Goal: Task Accomplishment & Management: Complete application form

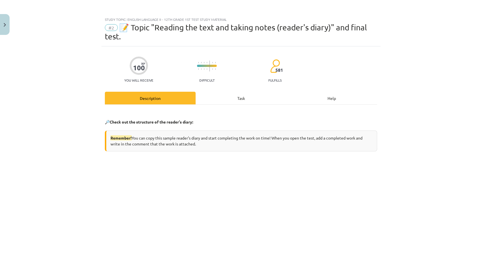
scroll to position [92, 0]
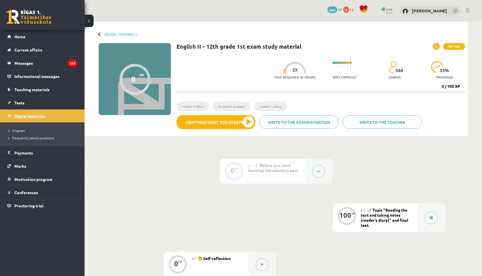
click at [28, 117] on font "Digital materials" at bounding box center [29, 115] width 31 height 5
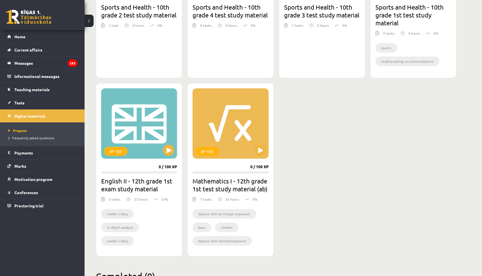
scroll to position [253, 0]
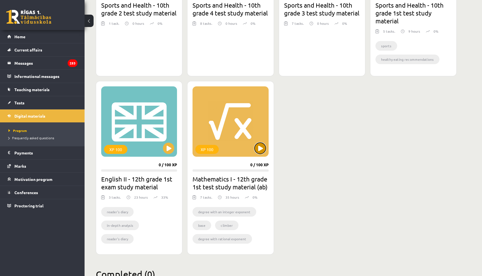
click at [263, 152] on button at bounding box center [259, 148] width 11 height 11
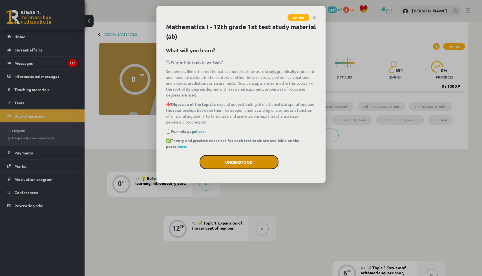
click at [252, 166] on button "Understood" at bounding box center [238, 162] width 79 height 14
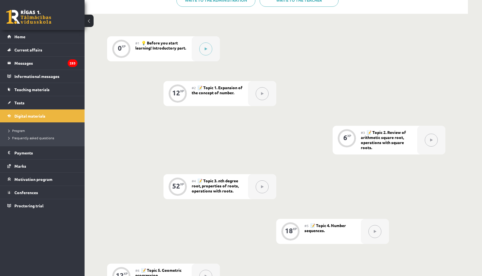
scroll to position [141, 0]
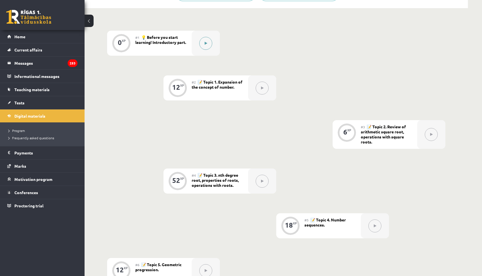
click at [196, 49] on div at bounding box center [205, 43] width 28 height 25
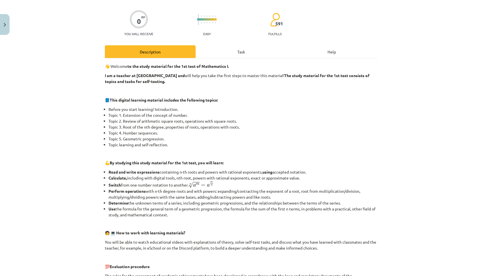
scroll to position [182, 0]
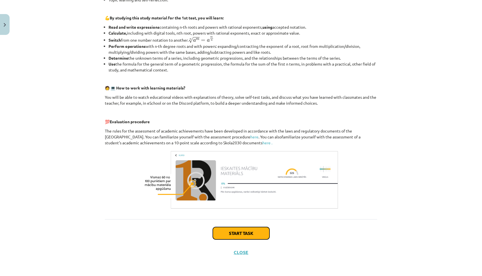
click at [234, 232] on font "Start task" at bounding box center [241, 233] width 24 height 6
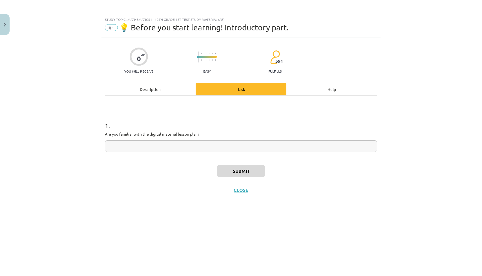
click at [165, 146] on input "text" at bounding box center [241, 147] width 272 height 12
type input "**"
click at [234, 169] on font "Submit" at bounding box center [241, 171] width 16 height 6
click at [253, 194] on button "Next lesson" at bounding box center [240, 194] width 41 height 13
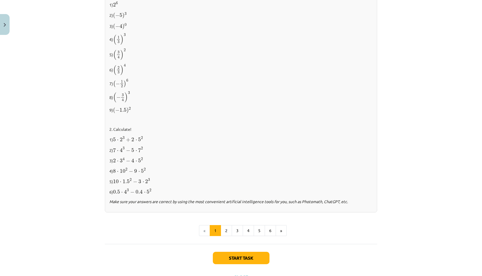
scroll to position [542, 0]
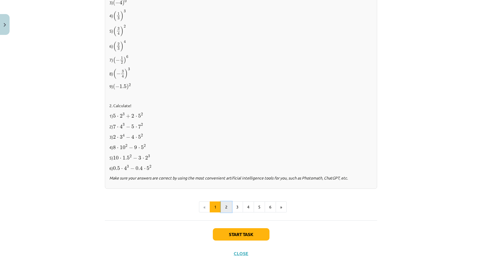
click at [228, 208] on button "2" at bounding box center [225, 207] width 11 height 11
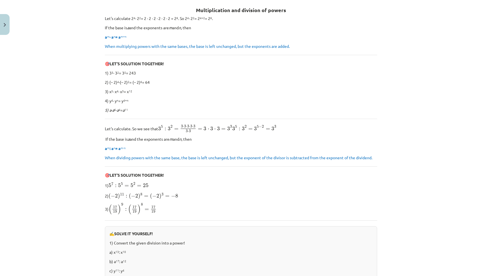
scroll to position [322, 0]
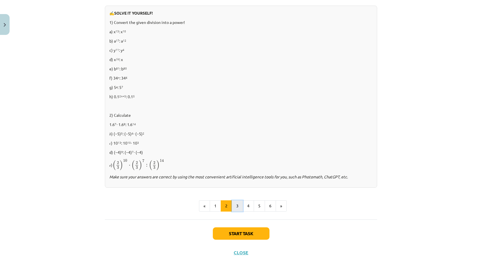
click at [235, 208] on button "3" at bounding box center [236, 205] width 11 height 11
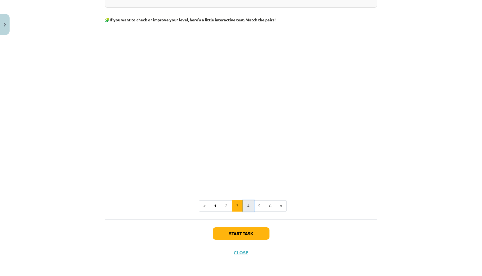
click at [249, 209] on button "4" at bounding box center [247, 205] width 11 height 11
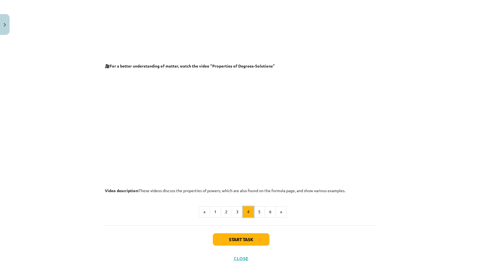
scroll to position [522, 0]
click at [264, 210] on button "5" at bounding box center [258, 211] width 11 height 11
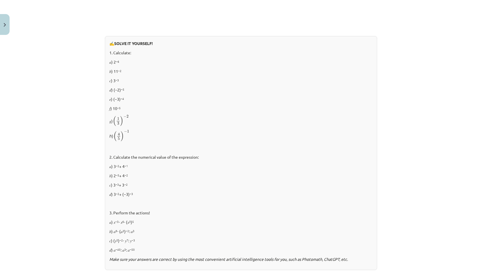
scroll to position [605, 0]
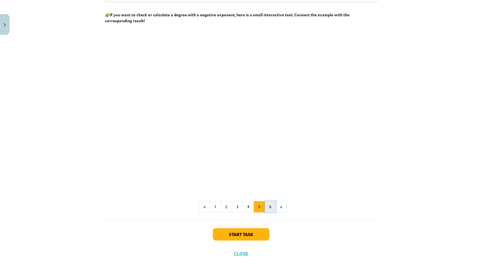
click at [267, 201] on button "6" at bounding box center [269, 206] width 11 height 11
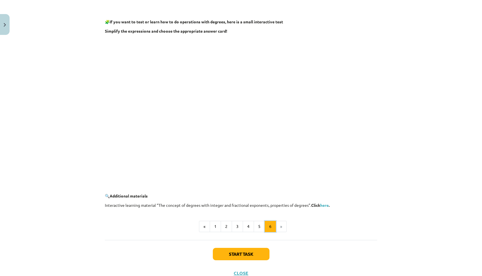
scroll to position [470, 0]
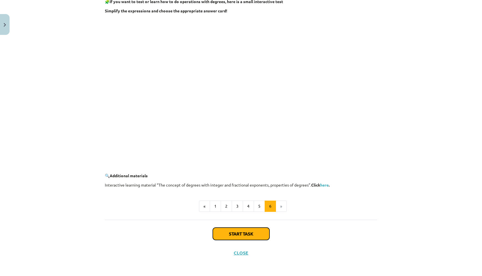
click at [256, 230] on button "Start task" at bounding box center [241, 234] width 57 height 12
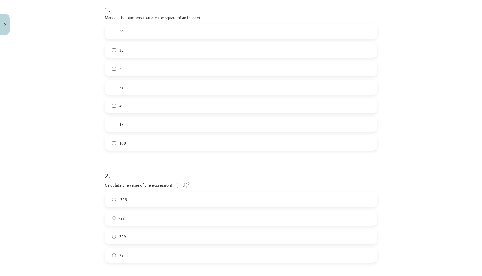
scroll to position [118, 0]
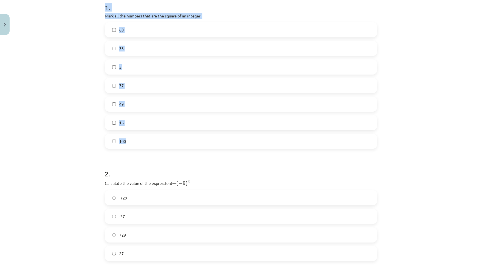
drag, startPoint x: 95, startPoint y: 1, endPoint x: 193, endPoint y: 157, distance: 183.5
click at [193, 157] on div "Study topic: Mathematics I - 12th grade 1st test study material (ab) #2 📝 Topic…" at bounding box center [241, 138] width 482 height 276
copy div "1 . Mark all the numbers that are the square of an integer! 60 33 3 77 49 16 100"
click at [73, 113] on div "Study topic: Mathematics I - 12th grade 1st test study material (ab) #2 📝 Topic…" at bounding box center [241, 138] width 482 height 276
click at [117, 103] on label "49" at bounding box center [240, 104] width 271 height 14
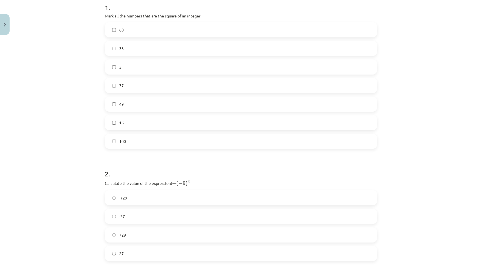
click at [115, 125] on label "16" at bounding box center [240, 123] width 271 height 14
click at [115, 144] on label "100" at bounding box center [240, 141] width 271 height 14
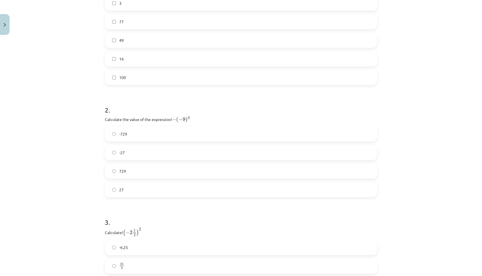
scroll to position [222, 0]
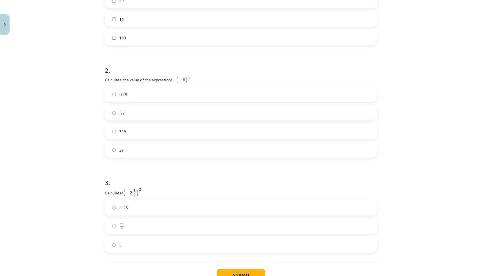
click at [446, 59] on div "Study topic: Mathematics I - 12th grade 1st test study material (ab) #2 📝 Topic…" at bounding box center [241, 138] width 482 height 276
click at [116, 132] on label "729" at bounding box center [240, 131] width 271 height 14
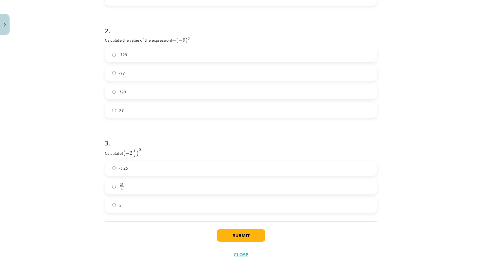
scroll to position [263, 0]
click at [456, 41] on div "Study topic: Mathematics I - 12th grade 1st test study material (ab) #2 📝 Topic…" at bounding box center [241, 138] width 482 height 276
click at [121, 187] on font "4" at bounding box center [122, 187] width 2 height 0
click at [239, 237] on button "Submit" at bounding box center [241, 234] width 48 height 12
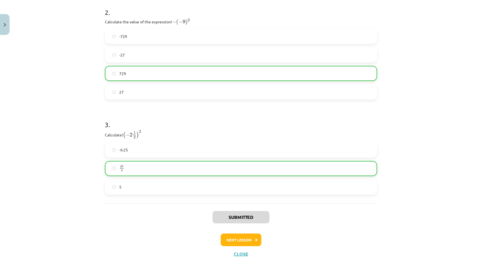
scroll to position [281, 0]
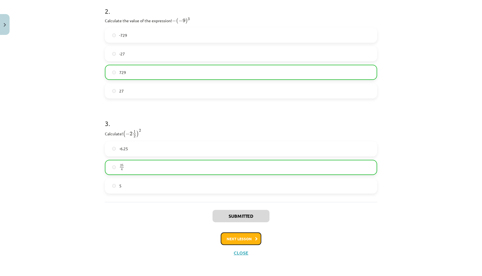
click at [253, 241] on button "Next lesson" at bounding box center [240, 239] width 41 height 13
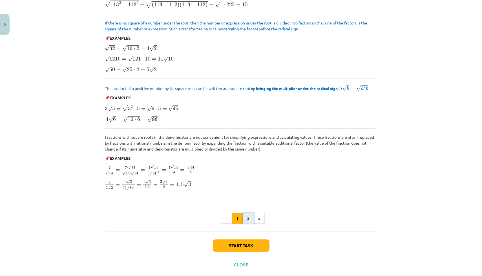
click at [245, 224] on button "2" at bounding box center [247, 218] width 11 height 11
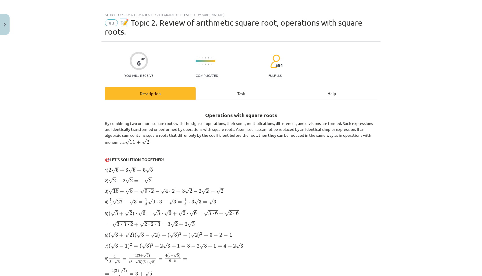
scroll to position [0, 0]
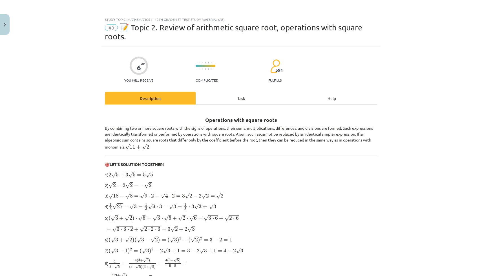
click at [236, 100] on div "Task" at bounding box center [240, 98] width 91 height 13
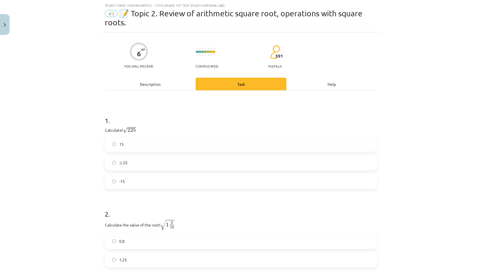
scroll to position [71, 0]
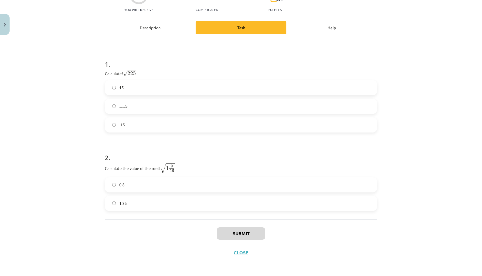
click at [429, 76] on div "Study topic: Mathematics I - 12th grade 1st test study material (ab) #3 📝 Topic…" at bounding box center [241, 138] width 482 height 276
click at [128, 81] on label "15" at bounding box center [240, 88] width 271 height 14
click at [151, 200] on label "1.25" at bounding box center [240, 204] width 271 height 14
click at [254, 232] on button "Submit" at bounding box center [241, 234] width 48 height 12
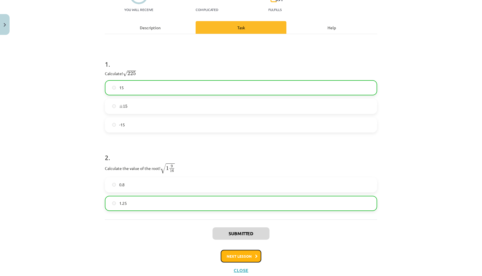
click at [247, 255] on font "Next lesson" at bounding box center [238, 256] width 25 height 5
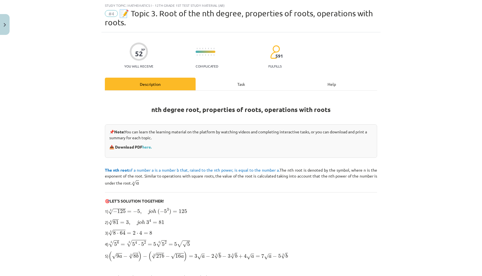
scroll to position [124, 0]
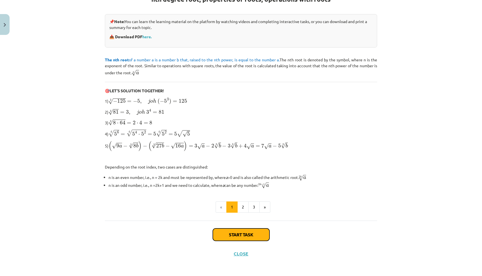
click at [249, 230] on button "Start task" at bounding box center [241, 235] width 57 height 12
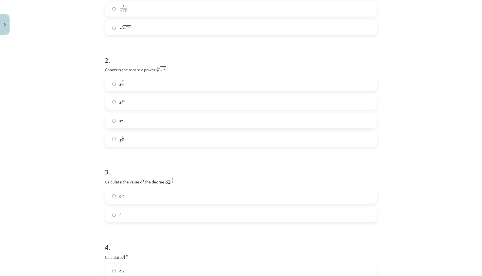
scroll to position [0, 0]
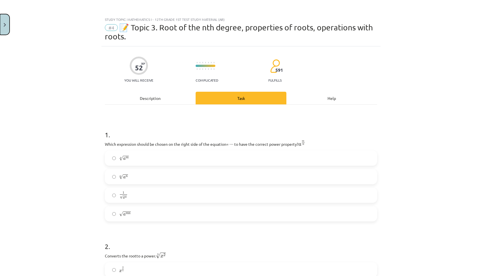
click at [0, 28] on button "Close" at bounding box center [5, 24] width 10 height 21
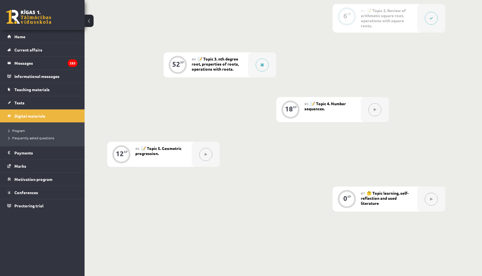
scroll to position [259, 0]
click at [262, 67] on button at bounding box center [261, 64] width 13 height 13
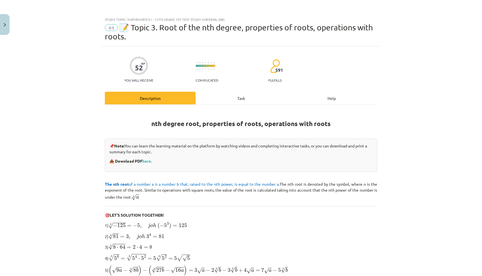
click at [240, 99] on font "Task" at bounding box center [241, 98] width 8 height 5
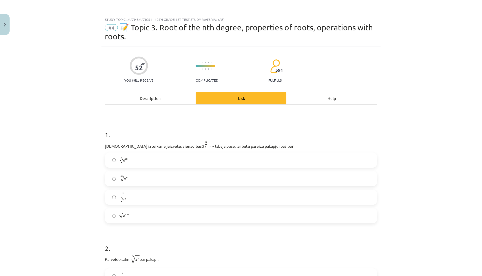
scroll to position [14, 0]
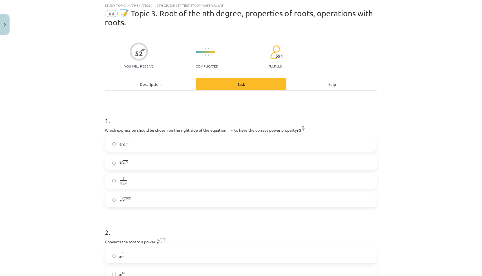
click at [146, 140] on label "n √ a m a m n" at bounding box center [240, 144] width 271 height 14
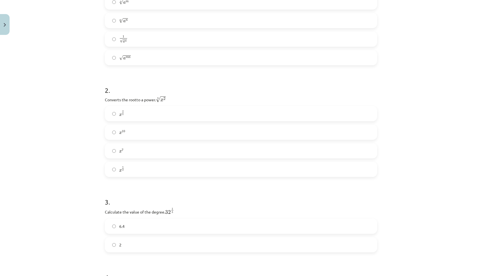
scroll to position [163, 0]
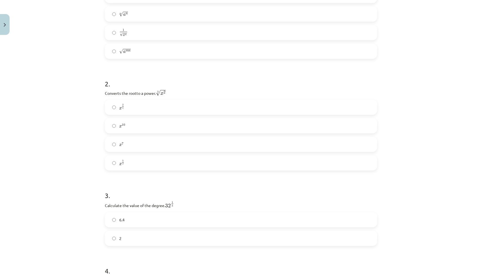
click at [133, 109] on label "x 2 5 x 2 5" at bounding box center [240, 107] width 271 height 14
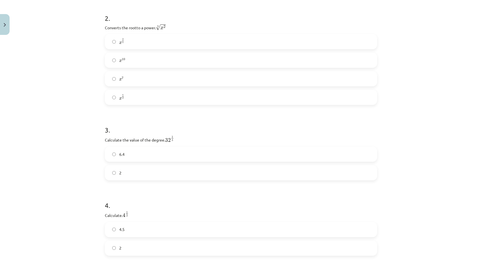
scroll to position [276, 0]
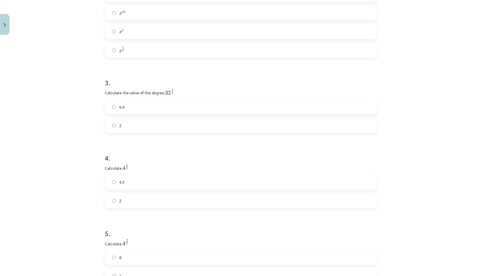
click at [61, 163] on div "Study topic: Mathematics I - 12th grade 1st test study material (ab) #4 📝 Topic…" at bounding box center [241, 138] width 482 height 276
click at [132, 132] on label "2" at bounding box center [240, 129] width 271 height 14
click at [136, 111] on label "6.4" at bounding box center [240, 111] width 271 height 14
click at [145, 129] on label "2" at bounding box center [240, 129] width 271 height 14
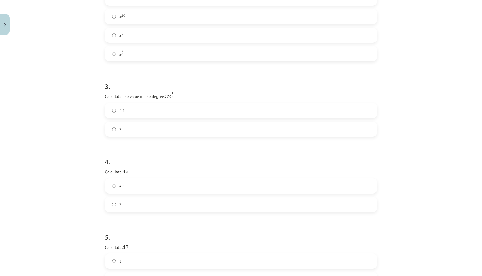
click at [106, 126] on label "2" at bounding box center [240, 129] width 271 height 14
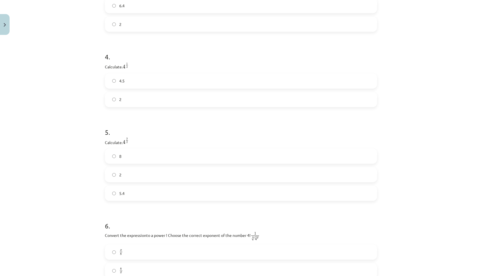
scroll to position [377, 0]
click at [134, 100] on label "2" at bounding box center [240, 99] width 271 height 14
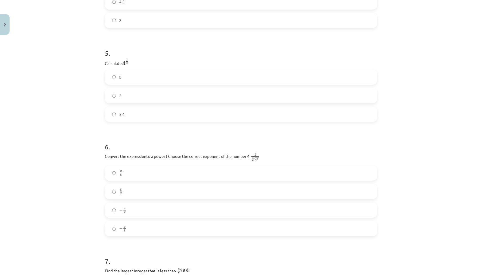
scroll to position [469, 0]
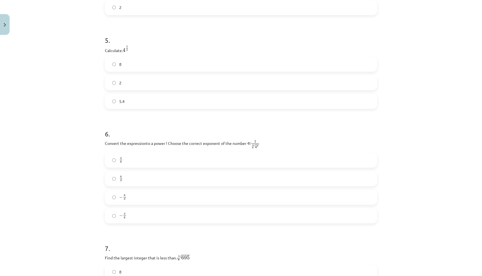
click at [119, 67] on span "8" at bounding box center [120, 64] width 2 height 6
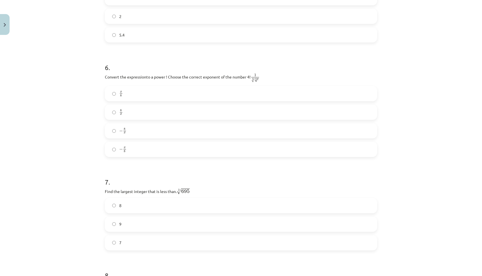
scroll to position [573, 0]
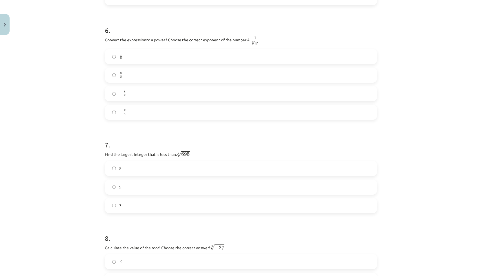
click at [133, 113] on label "− x 8 − x 8" at bounding box center [240, 112] width 271 height 14
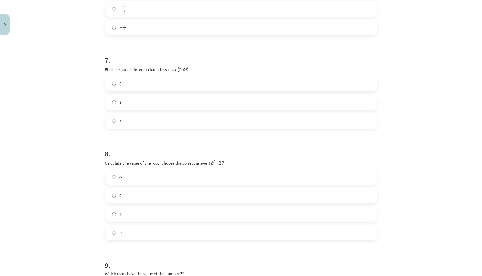
scroll to position [662, 0]
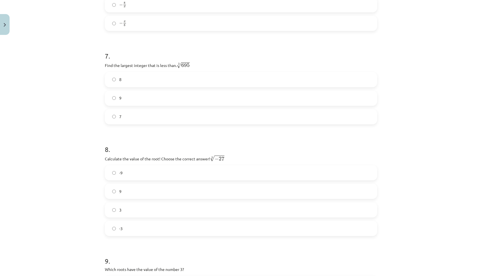
click at [124, 76] on label "8" at bounding box center [240, 80] width 271 height 14
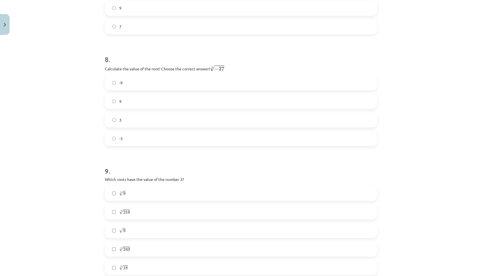
scroll to position [754, 0]
click at [122, 142] on label "-3" at bounding box center [240, 136] width 271 height 14
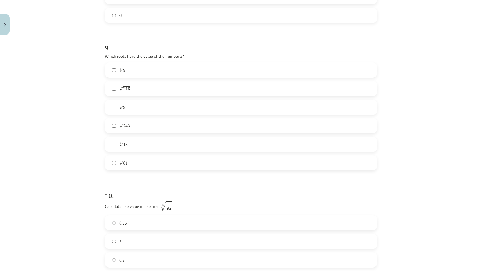
scroll to position [878, 0]
click at [119, 110] on label "√ 9 9" at bounding box center [240, 104] width 271 height 14
click at [116, 106] on label "√ 9 9" at bounding box center [240, 104] width 271 height 14
click at [134, 125] on label "5 √ 243 243 5" at bounding box center [240, 123] width 271 height 14
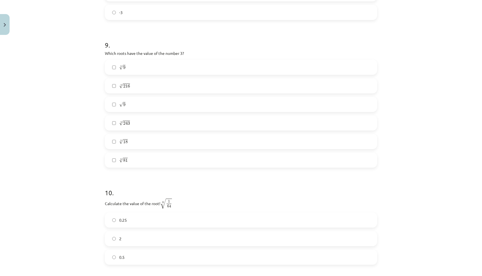
click at [135, 159] on label "4 √ 81 81 4" at bounding box center [240, 160] width 271 height 14
click at [133, 164] on label "4 √ 81 81 4" at bounding box center [240, 160] width 271 height 14
click at [134, 131] on div "5 √ 243 243 5" at bounding box center [241, 122] width 272 height 15
click at [134, 107] on label "√ 9 9" at bounding box center [240, 104] width 271 height 14
click at [135, 118] on label "5 √ 243 243 5" at bounding box center [240, 123] width 271 height 14
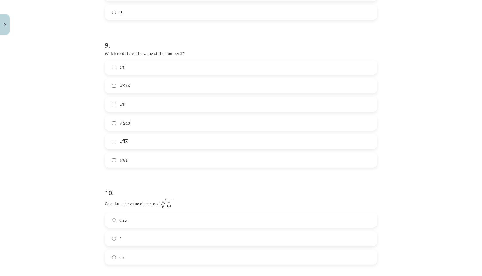
click at [133, 109] on label "√ 9 9" at bounding box center [240, 104] width 271 height 14
click at [133, 121] on label "5 √ 243 243 5" at bounding box center [240, 123] width 271 height 14
click at [132, 158] on label "4 √ 81 81 4" at bounding box center [240, 160] width 271 height 14
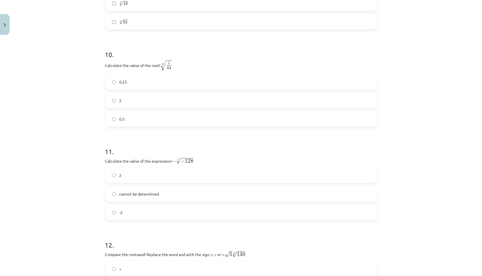
scroll to position [1003, 0]
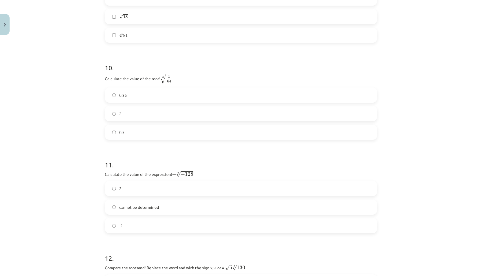
click at [134, 134] on label "0.5" at bounding box center [240, 132] width 271 height 14
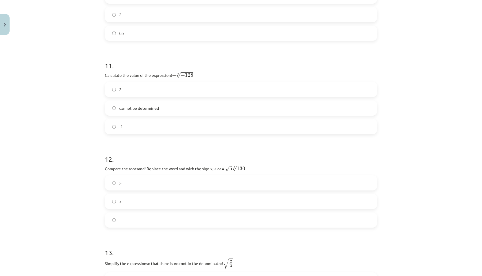
click at [124, 90] on label "2" at bounding box center [240, 90] width 271 height 14
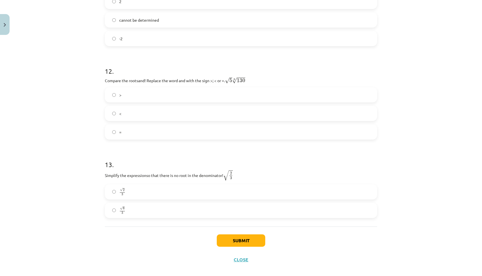
scroll to position [1199, 0]
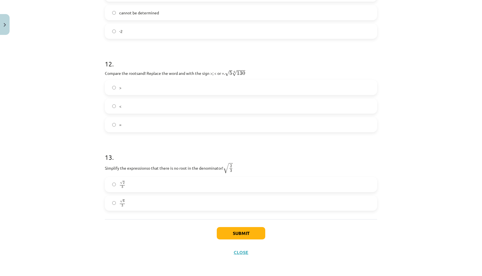
click at [132, 105] on label "<" at bounding box center [240, 106] width 271 height 14
click at [141, 200] on label "√ 6 3 6 3" at bounding box center [240, 203] width 271 height 14
click at [244, 231] on font "Submit" at bounding box center [241, 233] width 16 height 6
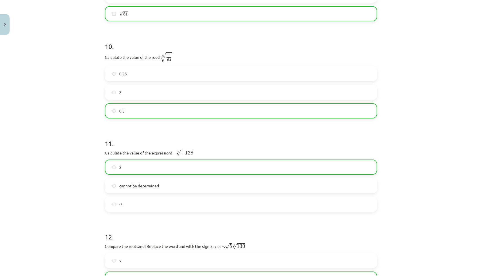
scroll to position [1217, 0]
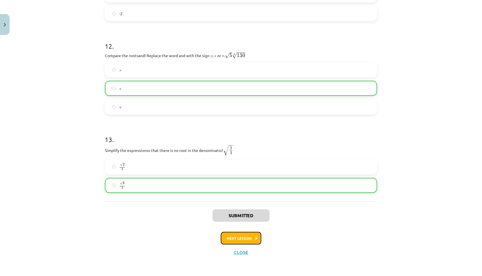
click at [244, 238] on font "Next lesson" at bounding box center [238, 238] width 25 height 5
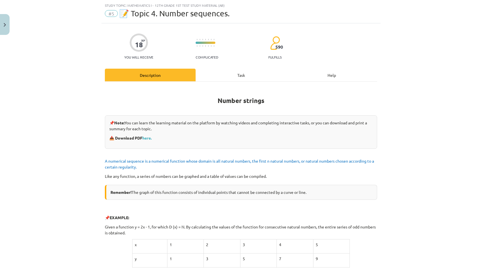
click at [246, 74] on div "Task" at bounding box center [240, 75] width 91 height 13
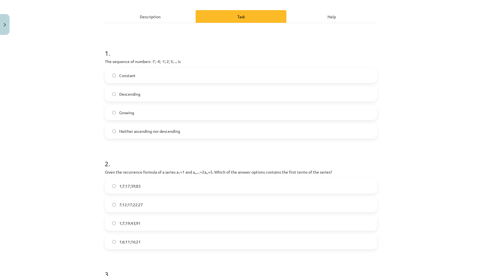
scroll to position [129, 0]
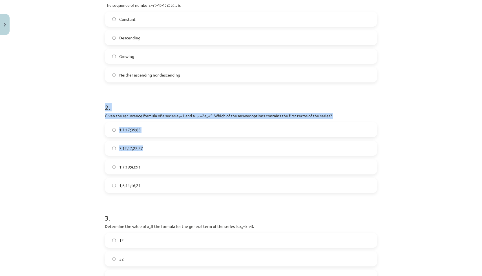
drag, startPoint x: 99, startPoint y: 95, endPoint x: 124, endPoint y: 151, distance: 61.5
click at [132, 151] on div "Study topic: Mathematics I - 12th grade 1st test study material (ab) #5 📝 Topic…" at bounding box center [241, 138] width 482 height 276
click at [91, 139] on div "Study topic: Mathematics I - 12th grade 1st test study material (ab) #5 📝 Topic…" at bounding box center [241, 138] width 482 height 276
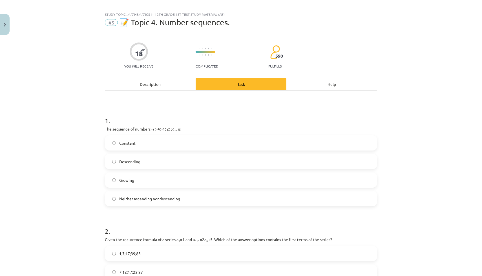
scroll to position [0, 0]
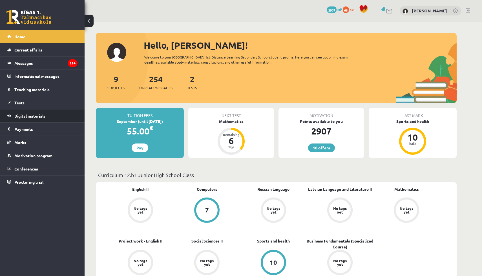
click at [34, 119] on link "Digital materials" at bounding box center [42, 116] width 70 height 13
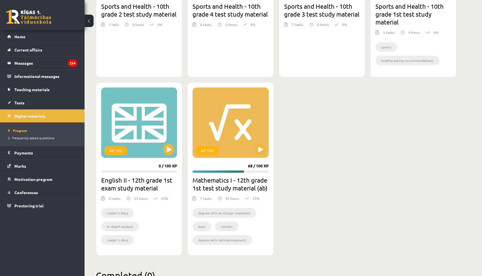
scroll to position [254, 0]
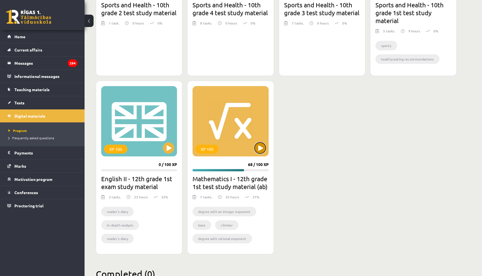
click at [260, 143] on button at bounding box center [259, 147] width 11 height 11
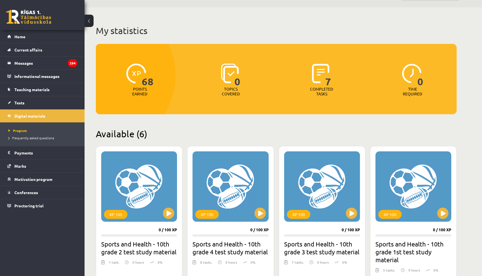
scroll to position [0, 0]
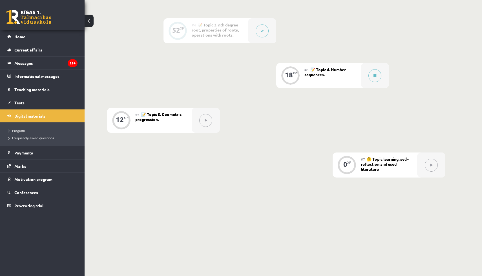
scroll to position [267, 0]
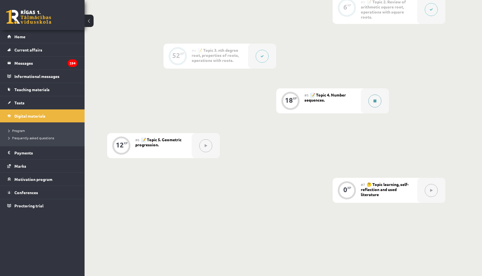
click at [374, 104] on button at bounding box center [374, 101] width 13 height 13
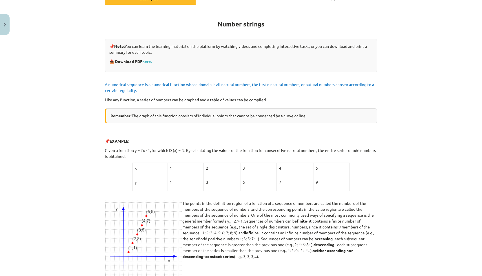
scroll to position [0, 0]
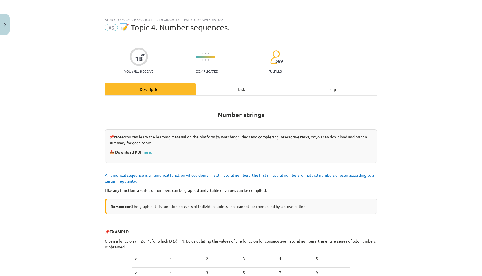
click at [240, 88] on font "Task" at bounding box center [241, 89] width 8 height 5
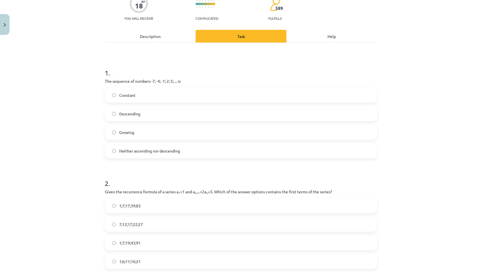
scroll to position [57, 0]
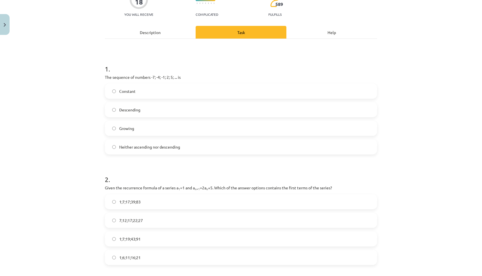
click at [132, 126] on span "Growing" at bounding box center [126, 129] width 15 height 6
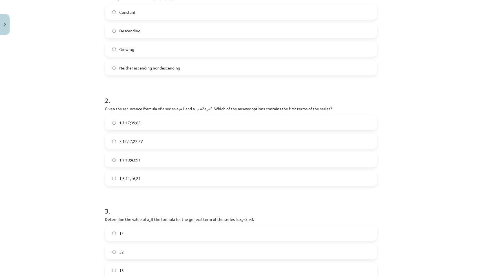
scroll to position [152, 0]
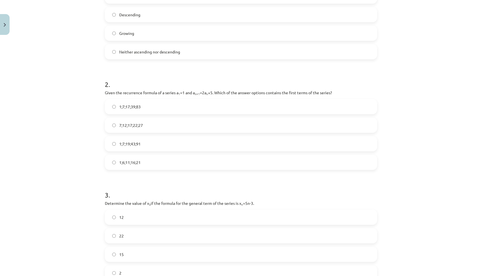
click at [124, 141] on label "1;7;19;43;91" at bounding box center [240, 144] width 271 height 14
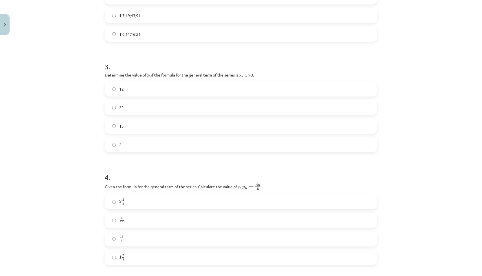
scroll to position [291, 0]
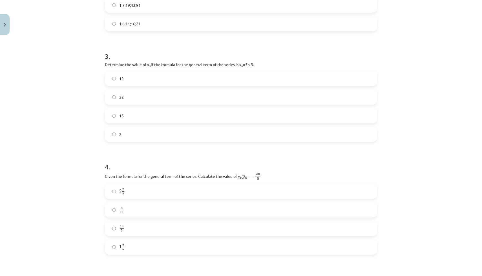
click at [157, 77] on label "12" at bounding box center [240, 79] width 271 height 14
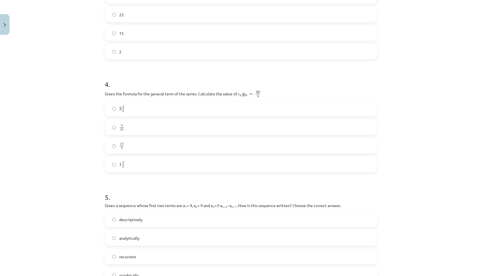
scroll to position [376, 0]
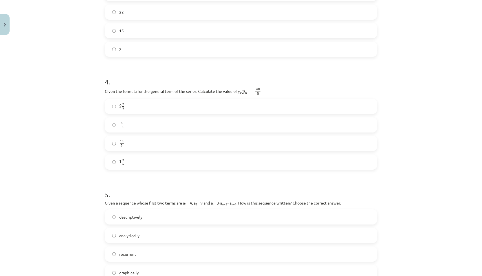
click at [140, 106] on label "2 2 5 2 2 5" at bounding box center [240, 106] width 271 height 14
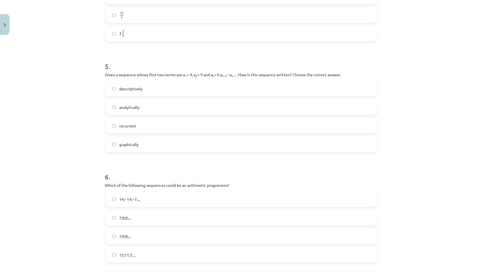
scroll to position [507, 0]
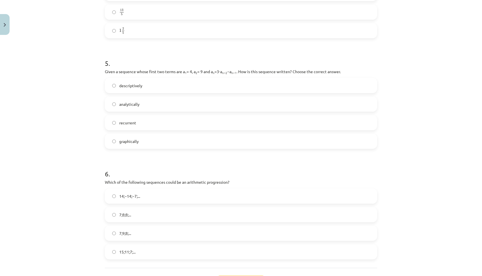
click at [120, 122] on font "recurrent" at bounding box center [127, 122] width 17 height 5
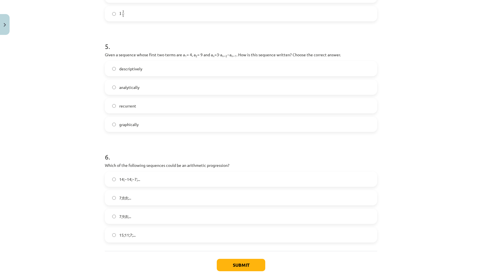
scroll to position [556, 0]
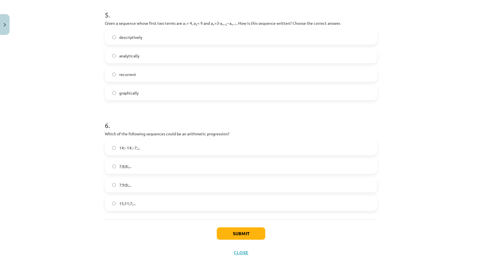
click at [131, 203] on font "15;11;7;..." at bounding box center [127, 203] width 16 height 5
click at [219, 237] on button "Submit" at bounding box center [241, 234] width 48 height 12
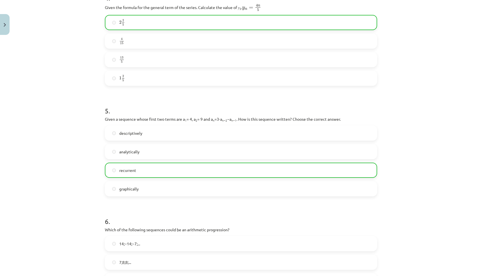
scroll to position [574, 0]
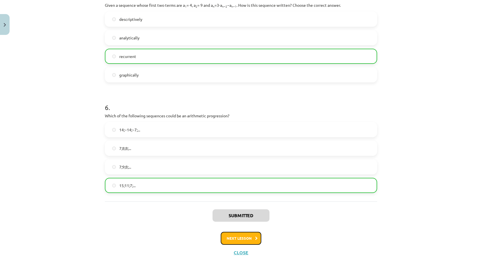
click at [240, 242] on button "Next lesson" at bounding box center [240, 238] width 41 height 13
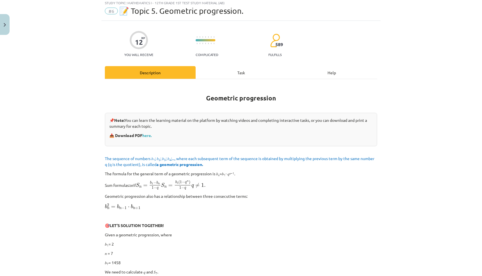
scroll to position [14, 0]
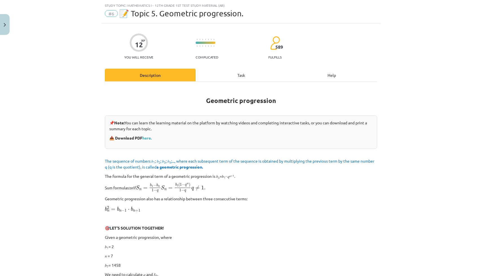
click at [239, 75] on font "Task" at bounding box center [241, 75] width 8 height 5
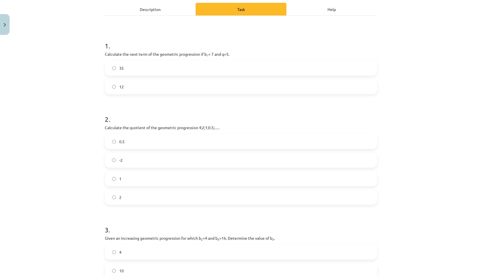
scroll to position [0, 0]
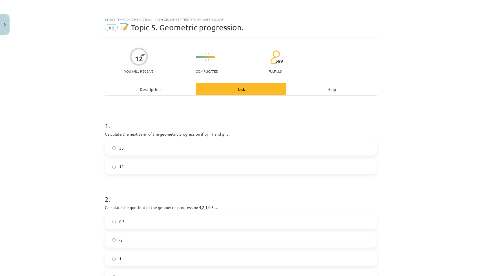
click at [448, 0] on div "Study topic: Mathematics I - 12th grade 1st test study material (ab) #6 📝 Topic…" at bounding box center [241, 138] width 482 height 276
click at [124, 151] on label "35" at bounding box center [240, 148] width 271 height 14
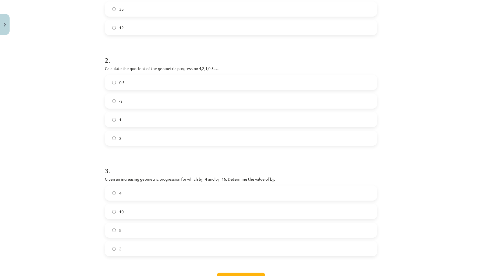
scroll to position [142, 0]
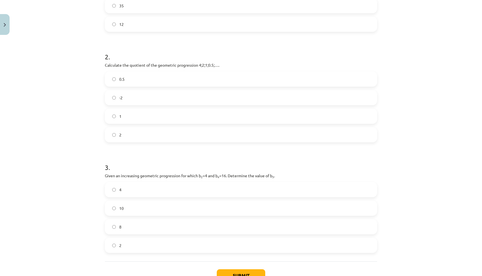
click at [129, 82] on label "0.5" at bounding box center [240, 79] width 271 height 14
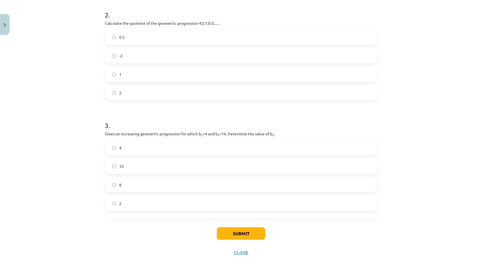
scroll to position [185, 0]
click at [131, 188] on label "8" at bounding box center [240, 185] width 271 height 14
click at [230, 232] on button "Submit" at bounding box center [241, 233] width 48 height 12
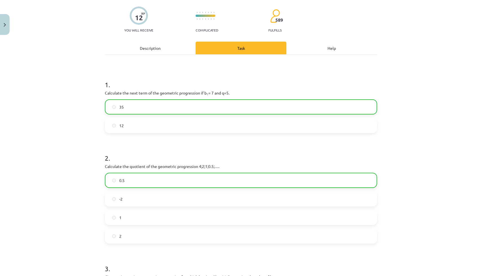
scroll to position [0, 0]
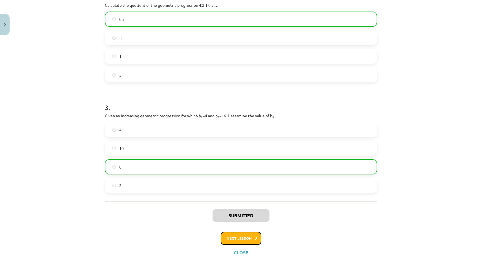
click at [238, 237] on font "Next lesson" at bounding box center [238, 238] width 25 height 5
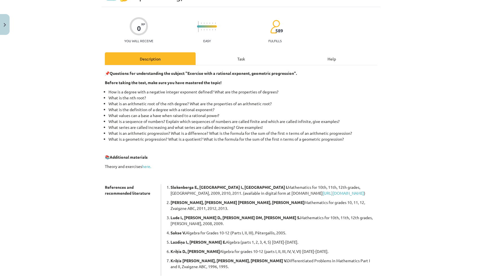
click at [242, 58] on font "Task" at bounding box center [241, 58] width 8 height 5
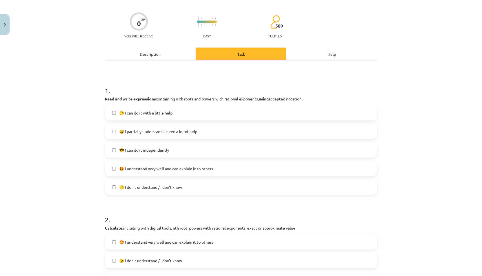
scroll to position [35, 0]
click at [194, 146] on label "😎 I can do it independently" at bounding box center [240, 150] width 271 height 14
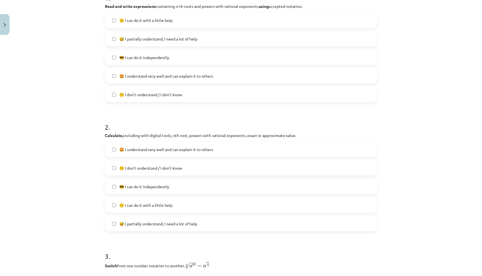
scroll to position [130, 0]
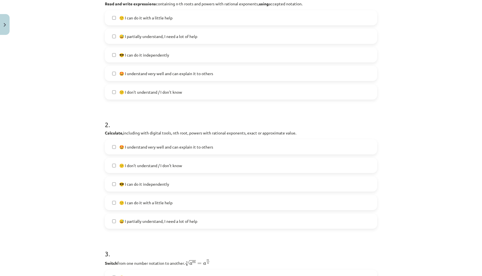
click at [169, 201] on font "🙂 I can do it with a little help" at bounding box center [145, 202] width 53 height 5
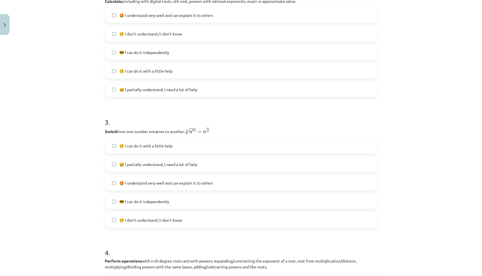
scroll to position [264, 0]
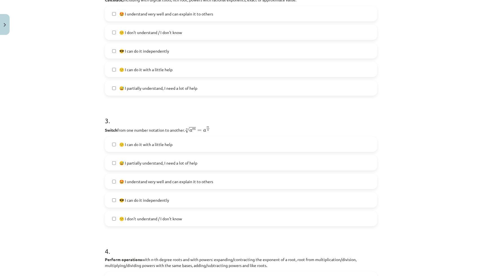
click at [182, 145] on label "🙂 I can do it with a little help" at bounding box center [240, 144] width 271 height 14
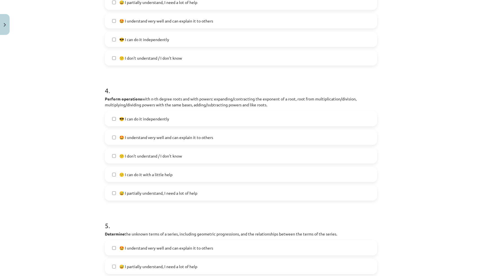
scroll to position [424, 0]
click at [168, 171] on label "🙂 I can do it with a little help" at bounding box center [240, 175] width 271 height 14
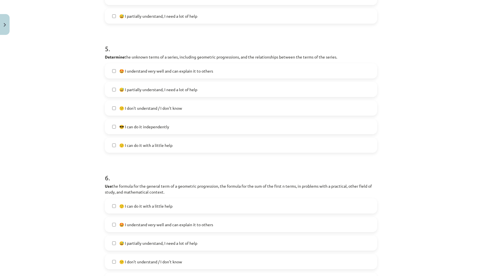
scroll to position [608, 0]
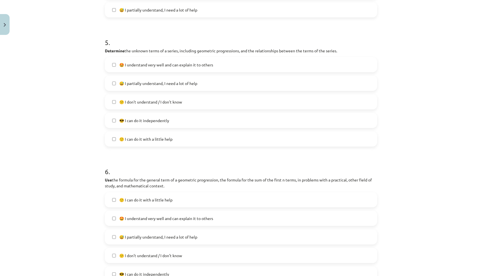
click at [157, 120] on font "😎 I can do it independently" at bounding box center [144, 120] width 50 height 5
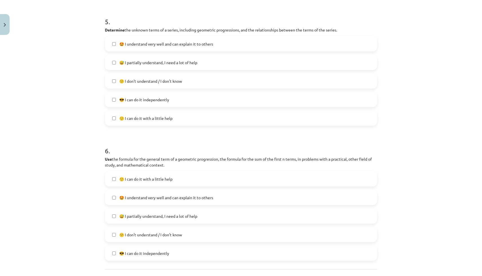
scroll to position [679, 0]
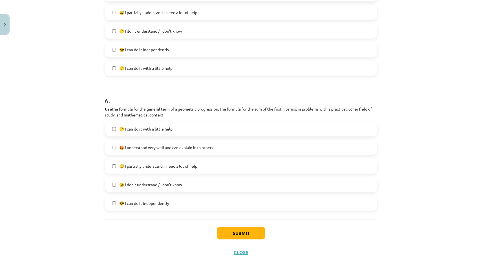
click at [175, 131] on label "🙂 I can do it with a little help" at bounding box center [240, 129] width 271 height 14
click at [233, 228] on button "Submit" at bounding box center [241, 233] width 48 height 12
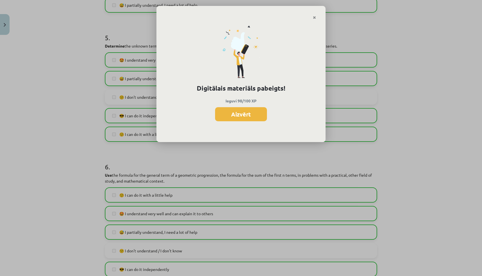
scroll to position [622, 0]
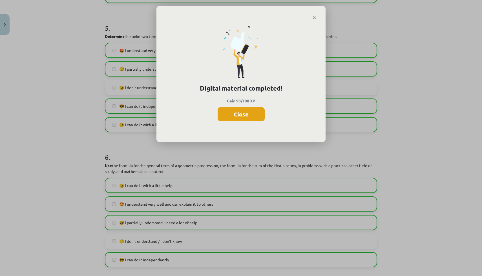
click at [253, 111] on button "Close" at bounding box center [240, 114] width 47 height 14
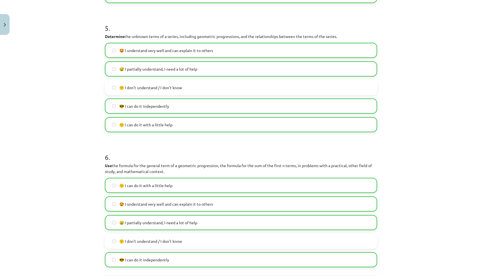
scroll to position [679, 0]
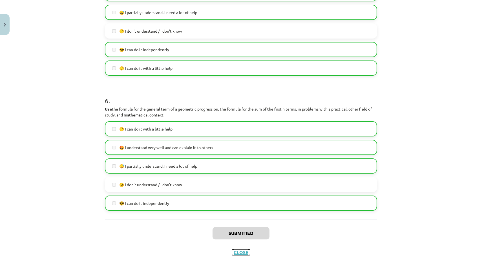
click at [238, 251] on font "Close" at bounding box center [240, 252] width 15 height 6
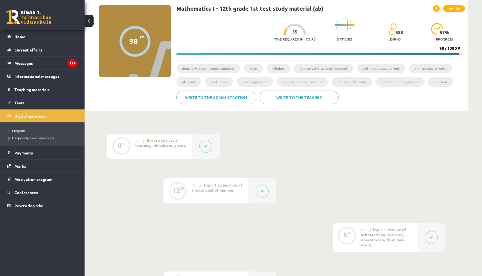
scroll to position [0, 0]
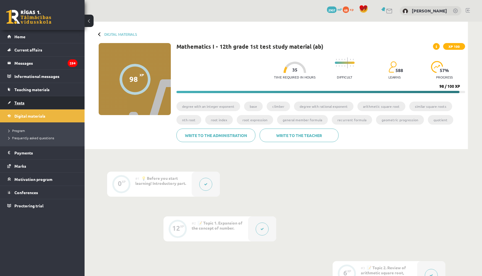
click at [20, 103] on font "Tests" at bounding box center [19, 102] width 10 height 5
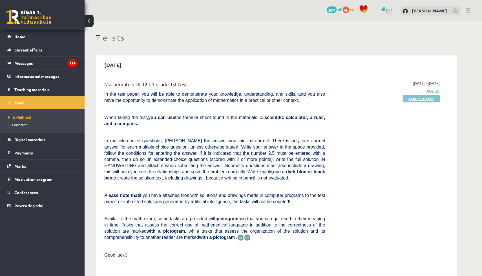
click at [415, 98] on font "Take the test" at bounding box center [421, 99] width 26 height 5
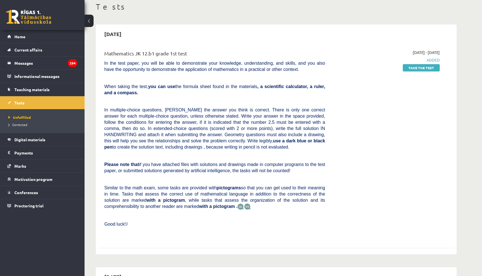
scroll to position [15, 0]
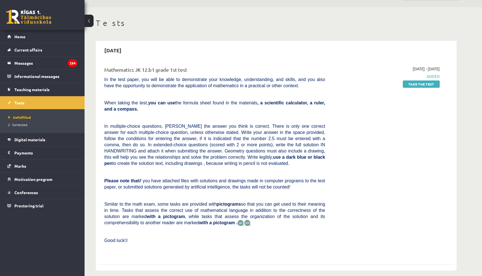
click at [255, 163] on p "In multiple-choice questions, mark the answer you think is correct. There is on…" at bounding box center [214, 144] width 220 height 43
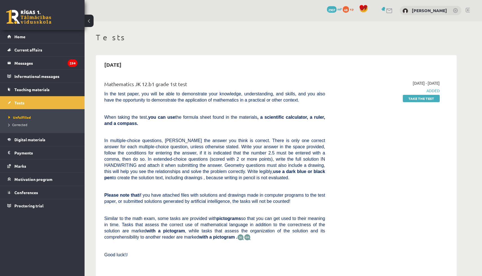
scroll to position [0, 0]
click at [407, 103] on div "2025-09-01 - 2025-09-15 Added Take the test" at bounding box center [386, 176] width 115 height 190
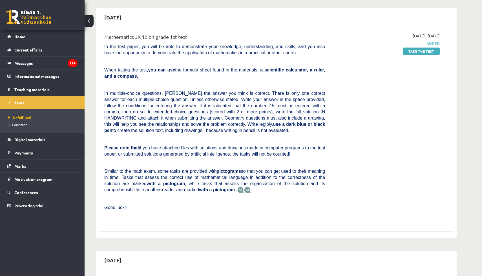
scroll to position [57, 0]
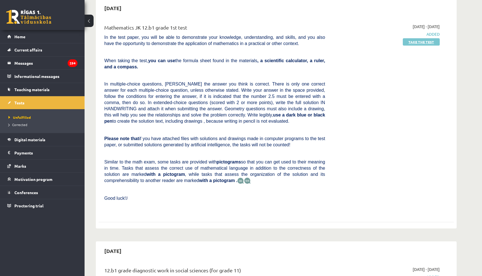
click at [412, 43] on font "Take the test" at bounding box center [421, 42] width 26 height 5
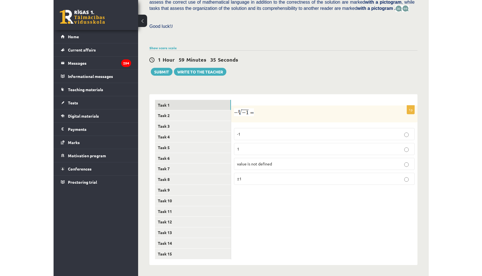
scroll to position [156, 0]
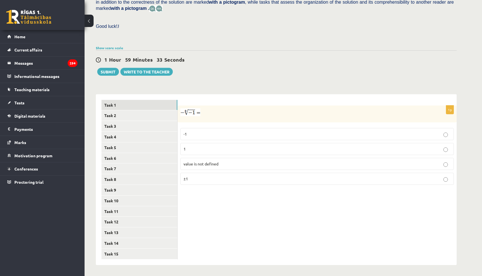
click at [210, 167] on label "value is not defined" at bounding box center [316, 164] width 273 height 12
click at [138, 117] on link "Task 2" at bounding box center [139, 115] width 76 height 10
click at [154, 106] on link "Task 1" at bounding box center [139, 105] width 76 height 10
click at [154, 116] on link "Task 2" at bounding box center [139, 115] width 76 height 10
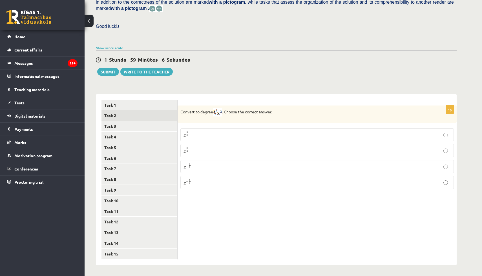
click at [186, 136] on span "8" at bounding box center [187, 136] width 2 height 2
click at [143, 129] on link "Task 3" at bounding box center [139, 126] width 76 height 10
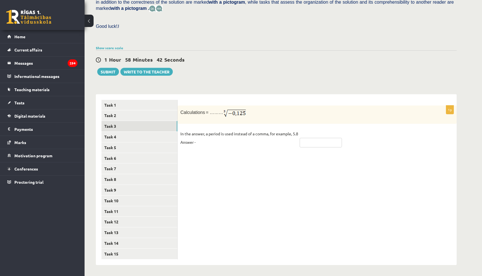
click at [323, 145] on input "text" at bounding box center [320, 143] width 42 height 10
type input "****"
click at [151, 132] on link "Task 4" at bounding box center [139, 137] width 76 height 10
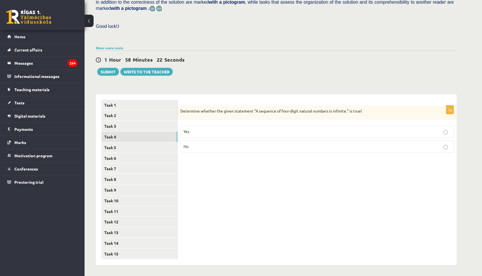
click at [189, 147] on p "No" at bounding box center [316, 147] width 267 height 6
click at [158, 147] on link "Task 5" at bounding box center [139, 147] width 76 height 10
click at [194, 152] on label "No" at bounding box center [316, 147] width 273 height 12
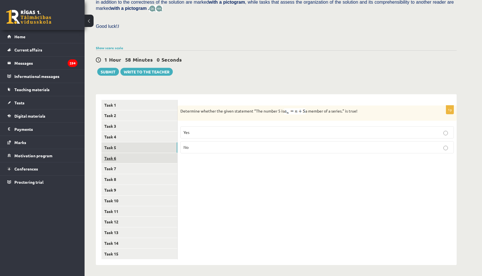
click at [148, 155] on link "Task 6" at bounding box center [139, 158] width 76 height 10
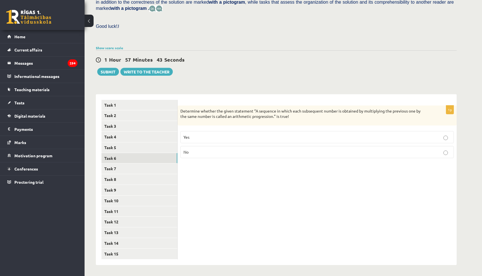
click at [214, 150] on p "No" at bounding box center [316, 152] width 267 height 6
click at [129, 171] on link "Task 7" at bounding box center [139, 169] width 76 height 10
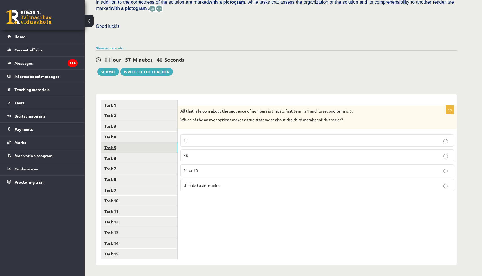
click at [126, 151] on link "Task 5" at bounding box center [139, 147] width 76 height 10
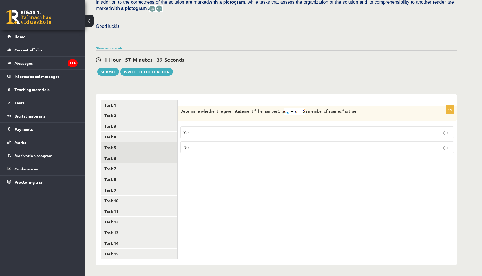
click at [126, 160] on link "Task 6" at bounding box center [139, 158] width 76 height 10
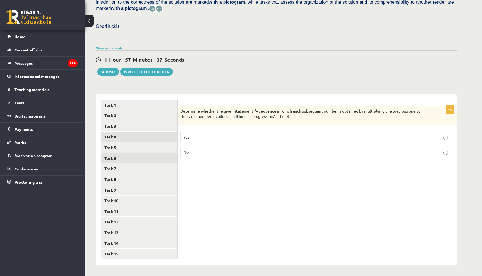
click at [123, 138] on link "Task 4" at bounding box center [139, 137] width 76 height 10
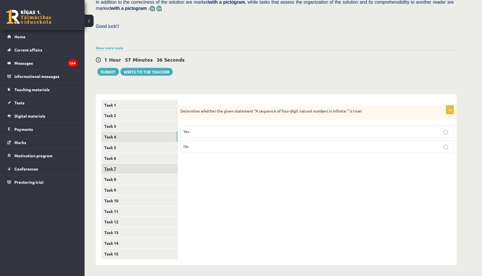
click at [128, 170] on link "Task 7" at bounding box center [139, 169] width 76 height 10
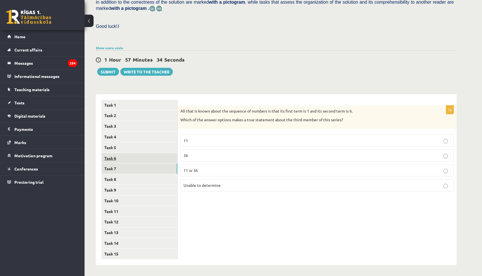
click at [127, 161] on link "Task 6" at bounding box center [139, 158] width 76 height 10
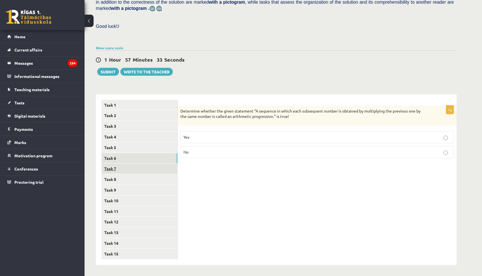
click at [127, 168] on link "Task 7" at bounding box center [139, 169] width 76 height 10
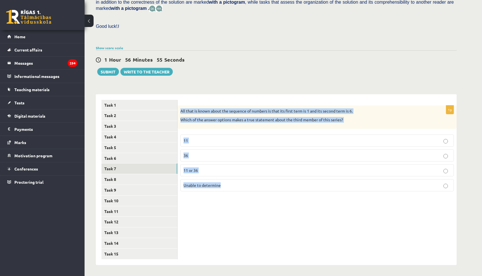
drag, startPoint x: 179, startPoint y: 109, endPoint x: 275, endPoint y: 242, distance: 164.3
click at [275, 242] on div "1p All that is known about the sequence of numbers is that its first term is 1 …" at bounding box center [316, 179] width 279 height 171
copy div "All that is known about the sequence of numbers is that its first term is 1 and…"
click at [197, 204] on div "1p All that is known about the sequence of numbers is that its first term is 1 …" at bounding box center [316, 179] width 279 height 171
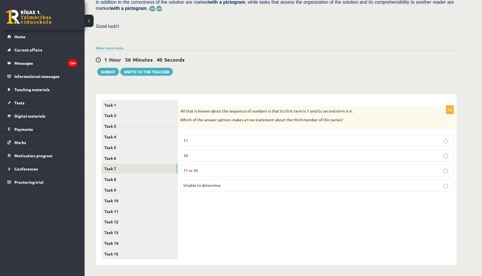
click at [198, 184] on font "Unable to determine" at bounding box center [201, 185] width 37 height 5
click at [150, 178] on link "Task 8" at bounding box center [139, 179] width 76 height 10
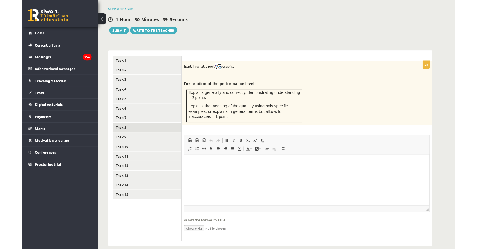
scroll to position [195, 0]
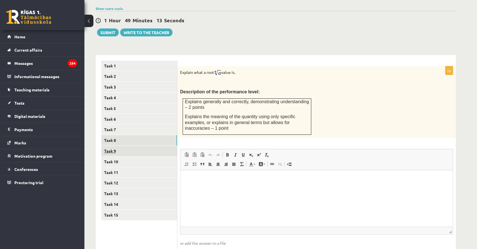
click at [139, 150] on link "Task 9" at bounding box center [139, 151] width 76 height 10
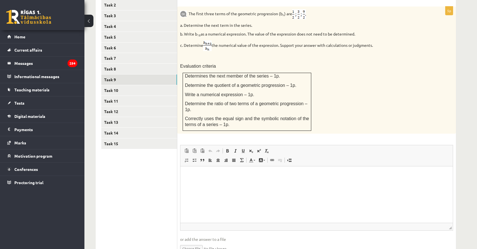
scroll to position [297, 0]
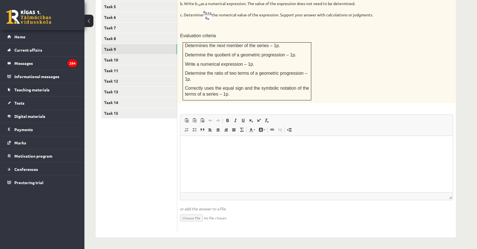
click at [191, 215] on input "file" at bounding box center [316, 217] width 273 height 12
type input "**********"
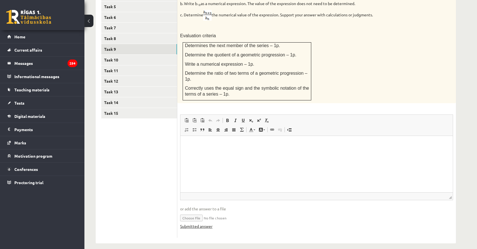
click at [206, 226] on font "Submitted answer" at bounding box center [196, 225] width 32 height 5
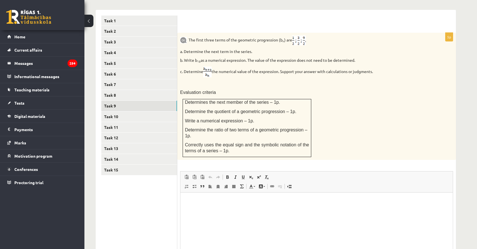
scroll to position [214, 0]
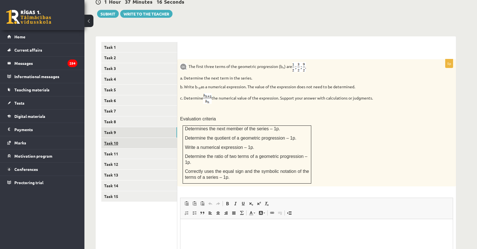
click at [114, 144] on font "Task 10" at bounding box center [111, 142] width 14 height 5
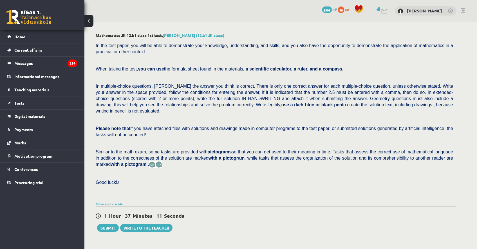
scroll to position [183, 0]
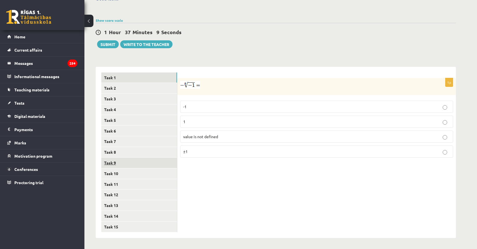
click at [137, 165] on link "Task 9" at bounding box center [139, 162] width 76 height 10
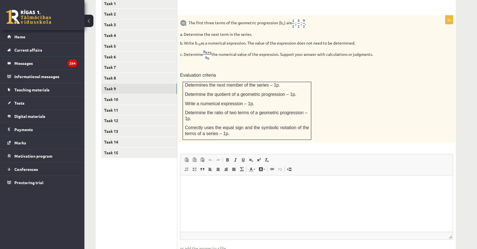
scroll to position [259, 0]
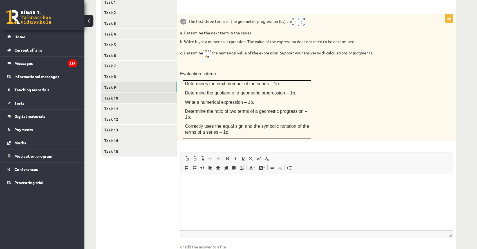
click at [123, 98] on link "Task 10" at bounding box center [139, 98] width 76 height 10
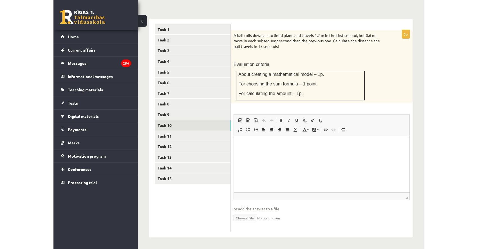
scroll to position [226, 0]
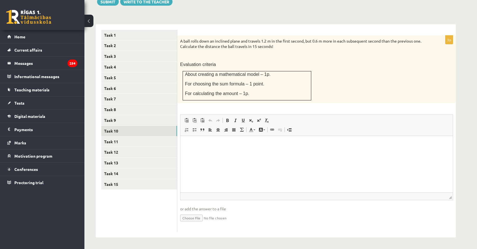
click at [192, 219] on input "file" at bounding box center [316, 217] width 273 height 12
type input "**********"
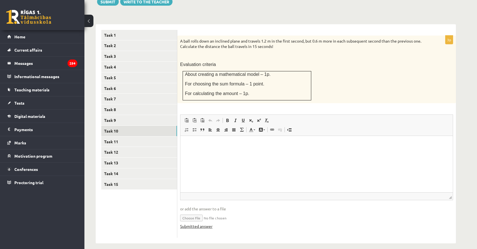
click at [196, 224] on font "Submitted answer" at bounding box center [196, 225] width 32 height 5
click at [133, 141] on link "Task 11" at bounding box center [139, 141] width 76 height 10
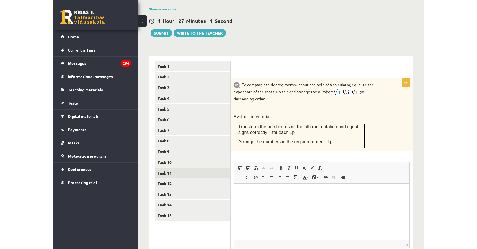
scroll to position [188, 0]
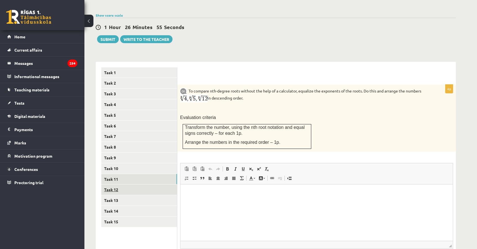
click at [158, 189] on link "Task 12" at bounding box center [139, 189] width 76 height 10
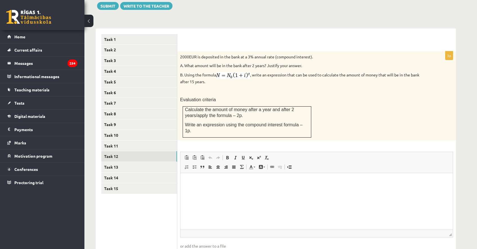
scroll to position [224, 0]
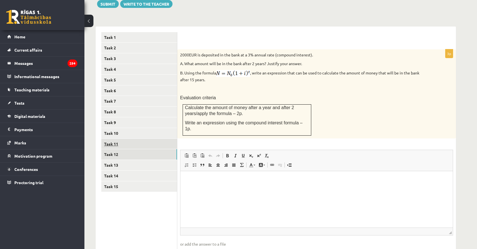
click at [132, 144] on link "Task 11" at bounding box center [139, 144] width 76 height 10
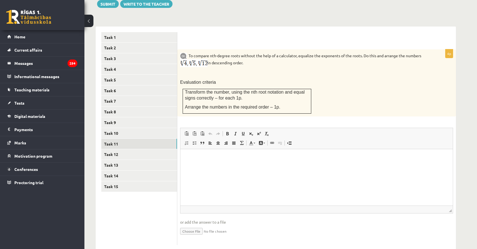
click at [192, 232] on input "file" at bounding box center [316, 231] width 273 height 12
type input "**********"
click at [198, 156] on p "Editor, wiswyg-editor-user-answer-47024876890060" at bounding box center [316, 157] width 261 height 6
click at [209, 241] on font "Submitted answer" at bounding box center [196, 239] width 32 height 5
click at [202, 157] on p "*******" at bounding box center [316, 157] width 261 height 6
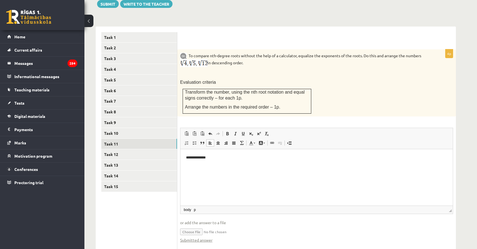
click at [228, 158] on p "**********" at bounding box center [316, 157] width 261 height 6
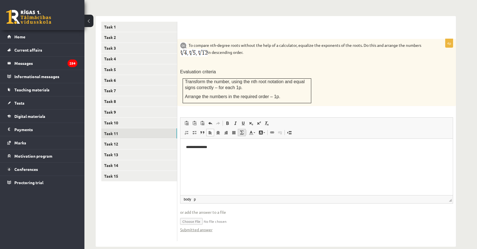
scroll to position [236, 0]
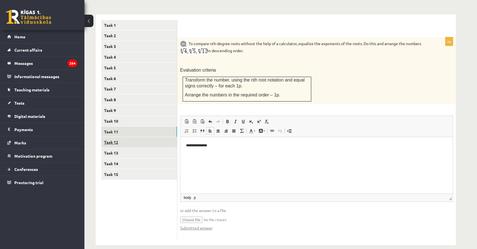
click at [146, 141] on link "Task 12" at bounding box center [139, 142] width 76 height 10
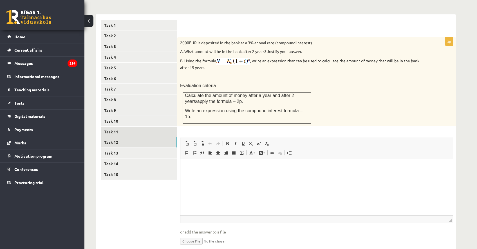
click at [127, 131] on link "Task 11" at bounding box center [139, 131] width 76 height 10
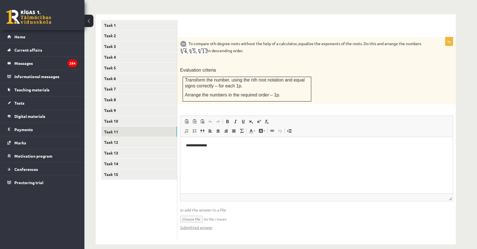
scroll to position [0, 0]
click at [202, 228] on font "Submitted answer" at bounding box center [196, 226] width 32 height 5
click at [208, 218] on input "file" at bounding box center [316, 219] width 273 height 12
click at [190, 210] on font "or add the answer to a file" at bounding box center [203, 209] width 46 height 5
click at [202, 228] on font "Submitted answer" at bounding box center [196, 226] width 32 height 5
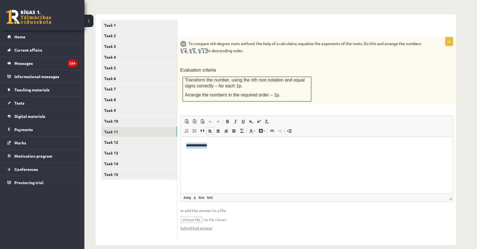
drag, startPoint x: 210, startPoint y: 143, endPoint x: 163, endPoint y: 143, distance: 46.7
click at [181, 143] on html "**********" at bounding box center [317, 145] width 273 height 17
click at [196, 218] on input "file" at bounding box center [316, 219] width 273 height 12
type input "**********"
click at [205, 229] on link "Submitted answer" at bounding box center [196, 228] width 32 height 6
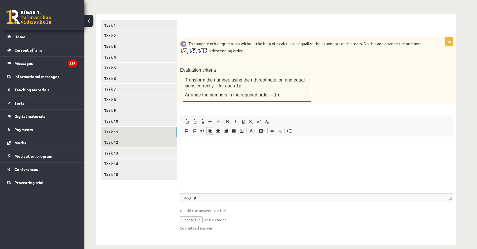
click at [168, 141] on link "Task 12" at bounding box center [139, 142] width 76 height 10
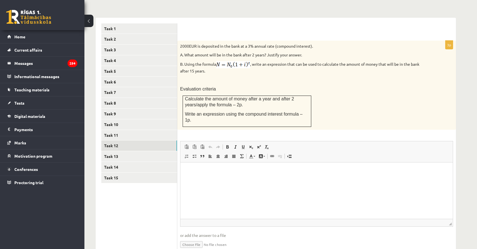
scroll to position [228, 0]
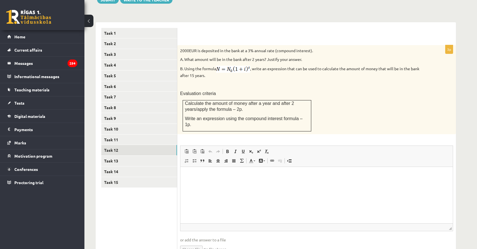
click at [388, 21] on div "**********" at bounding box center [276, 142] width 360 height 251
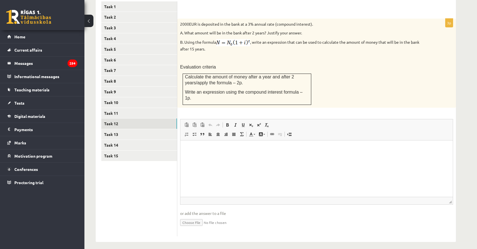
scroll to position [259, 0]
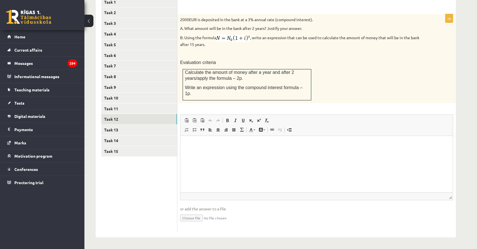
click at [197, 219] on input "file" at bounding box center [316, 217] width 273 height 12
type input "**********"
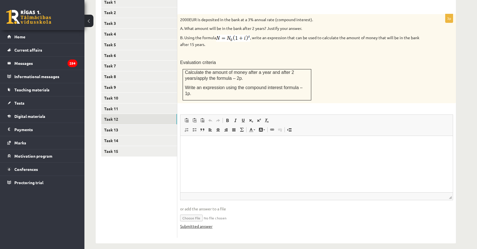
click at [200, 227] on font "Submitted answer" at bounding box center [196, 225] width 32 height 5
click at [130, 105] on link "Task 11" at bounding box center [139, 108] width 76 height 10
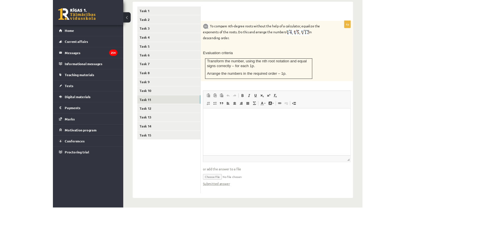
scroll to position [242, 0]
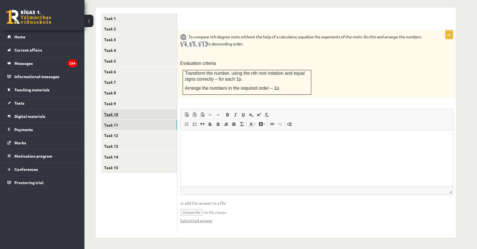
click at [132, 112] on link "Task 10" at bounding box center [139, 114] width 76 height 10
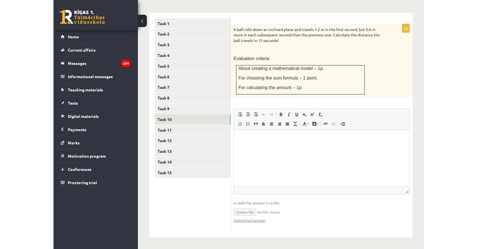
scroll to position [232, 0]
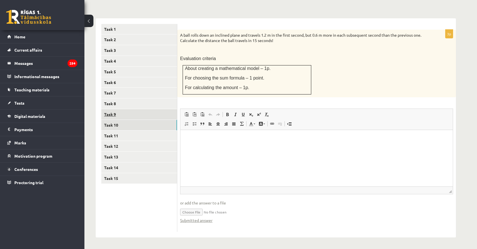
click at [115, 112] on font "Task 9" at bounding box center [110, 114] width 12 height 5
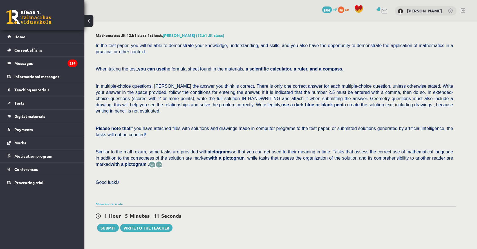
scroll to position [183, 0]
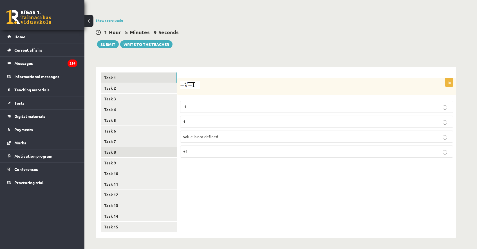
click at [134, 152] on link "Task 8" at bounding box center [139, 152] width 76 height 10
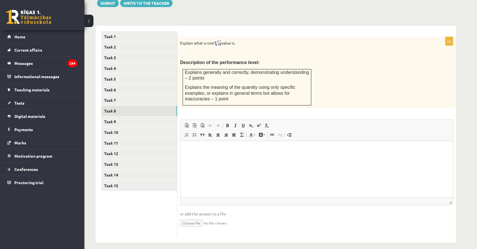
scroll to position [230, 0]
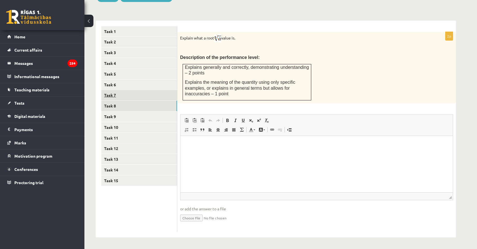
click at [112, 94] on font "Task 7" at bounding box center [110, 94] width 12 height 5
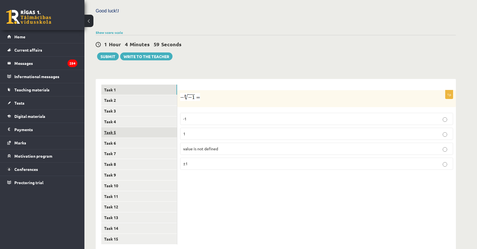
scroll to position [183, 0]
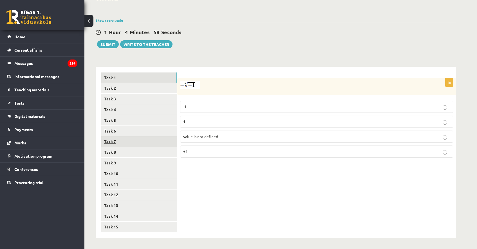
click at [142, 136] on link "Task 7" at bounding box center [139, 141] width 76 height 10
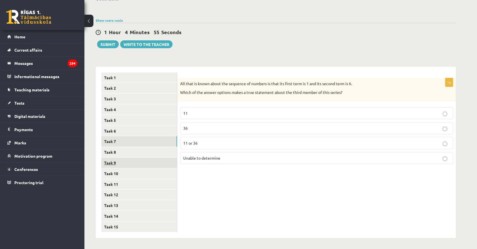
click at [124, 161] on link "Task 9" at bounding box center [139, 162] width 76 height 10
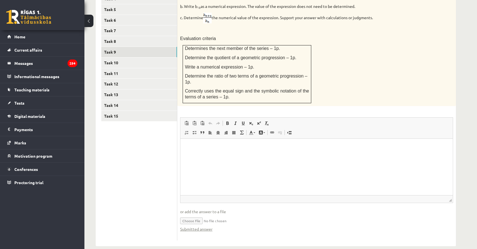
scroll to position [298, 0]
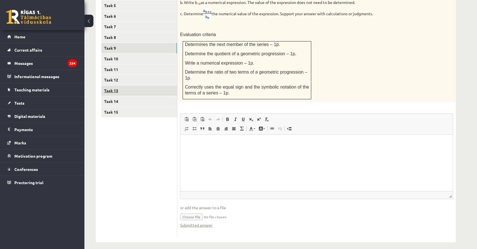
click at [120, 88] on link "Task 13" at bounding box center [139, 90] width 76 height 10
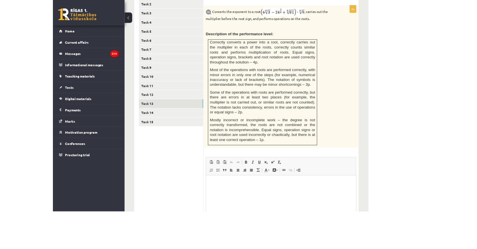
scroll to position [260, 0]
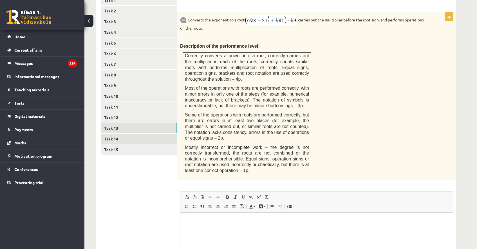
click at [124, 136] on link "Task 14" at bounding box center [139, 138] width 76 height 10
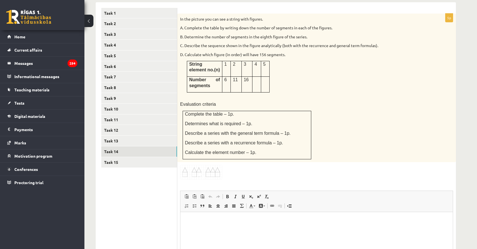
scroll to position [252, 0]
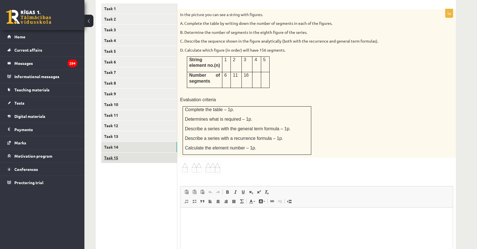
click at [141, 154] on link "Task 15" at bounding box center [139, 157] width 76 height 10
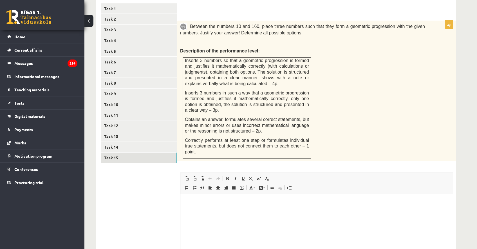
scroll to position [0, 0]
click at [140, 132] on link "Task 13" at bounding box center [139, 136] width 76 height 10
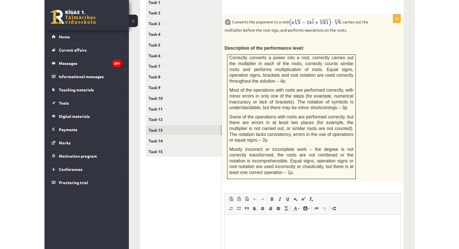
scroll to position [252, 0]
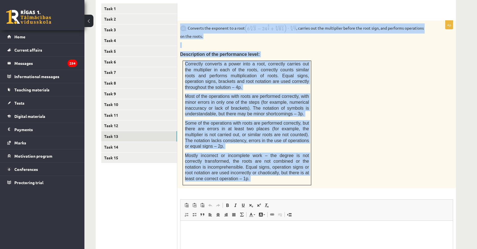
drag, startPoint x: 179, startPoint y: 21, endPoint x: 404, endPoint y: 194, distance: 284.3
click at [404, 194] on div "4p Converts the exponent to a root , carries out the multiplier before the root…" at bounding box center [316, 169] width 279 height 296
click at [314, 72] on div "Converts the exponent to a root , carries out the multiplier before the root si…" at bounding box center [316, 104] width 279 height 167
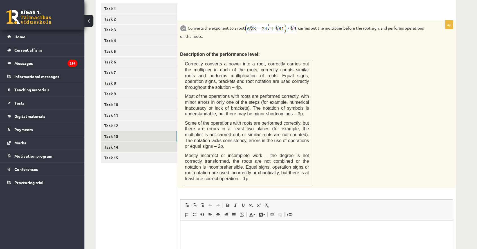
click at [108, 150] on link "Task 14" at bounding box center [139, 147] width 76 height 10
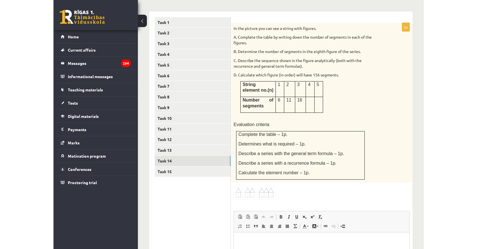
scroll to position [232, 0]
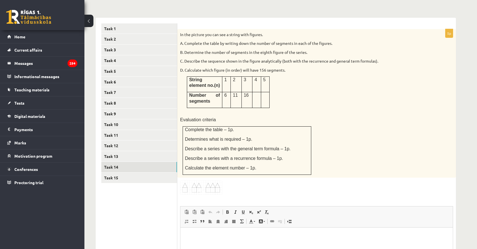
click at [467, 15] on div "Mathematics JK 12.b1 class 1st test, [PERSON_NAME] (12.b1 JK class) In the test…" at bounding box center [280, 64] width 393 height 551
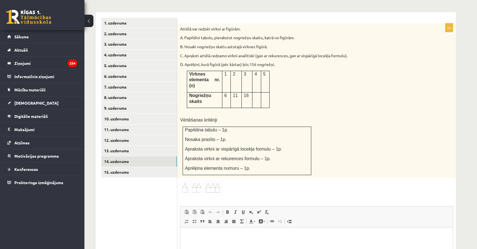
scroll to position [220, 0]
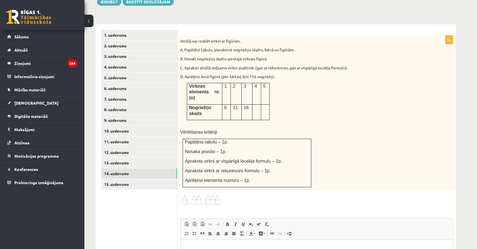
click at [271, 6] on div "Matemātika JK 12.b1 [PERSON_NAME] 1. ieskaite , [PERSON_NAME] (12.b1 [PERSON_NA…" at bounding box center [275, 76] width 383 height 551
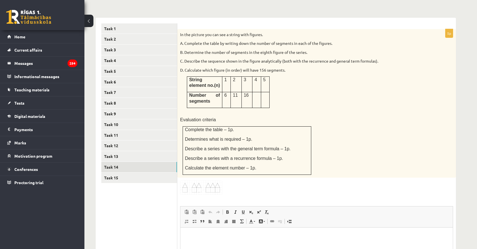
click at [450, 8] on div "Mathematics JK 12.b1 class 1st test, [PERSON_NAME] (12.b1 JK class) In the test…" at bounding box center [275, 64] width 383 height 551
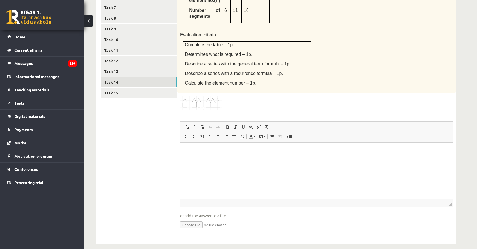
scroll to position [324, 0]
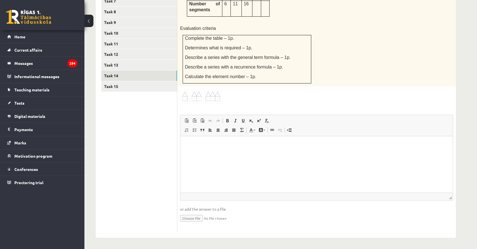
click at [196, 218] on input "file" at bounding box center [316, 218] width 273 height 12
type input "**********"
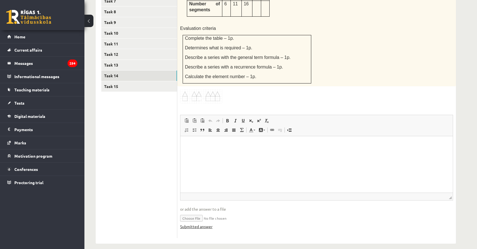
click at [203, 225] on font "Submitted answer" at bounding box center [196, 226] width 32 height 5
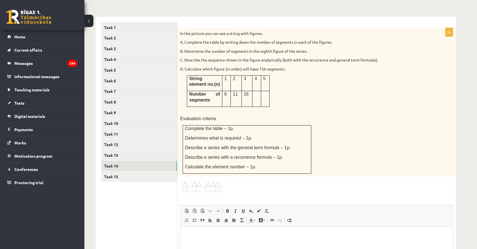
scroll to position [273, 0]
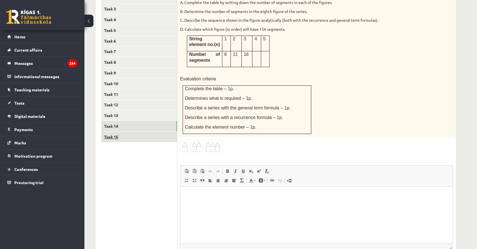
click at [147, 138] on link "Task 15" at bounding box center [139, 137] width 76 height 10
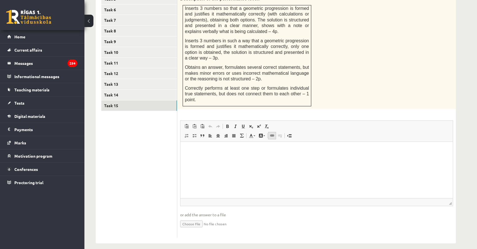
scroll to position [310, 0]
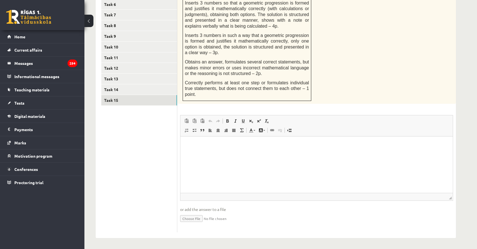
click at [192, 217] on input "file" at bounding box center [316, 218] width 273 height 12
type input "**********"
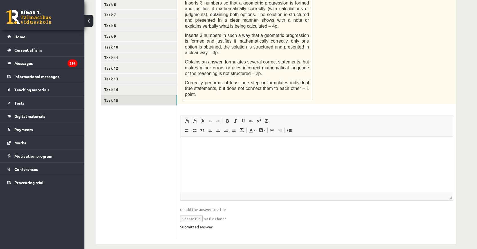
click at [208, 228] on font "Submitted answer" at bounding box center [196, 226] width 32 height 5
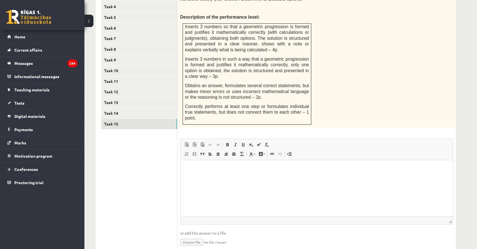
scroll to position [316, 0]
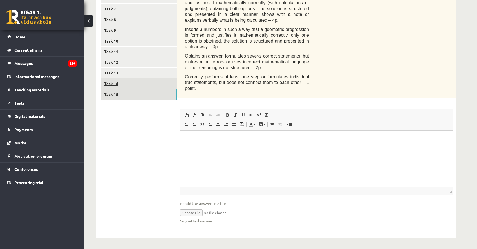
click at [132, 83] on link "Task 14" at bounding box center [139, 83] width 76 height 10
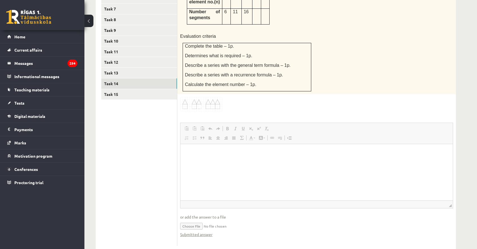
scroll to position [0, 0]
click at [205, 234] on font "Submitted answer" at bounding box center [196, 233] width 32 height 5
click at [144, 72] on link "Task 13" at bounding box center [139, 73] width 76 height 10
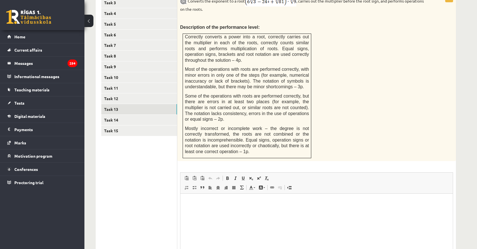
scroll to position [279, 0]
click at [115, 95] on link "Task 12" at bounding box center [139, 99] width 76 height 10
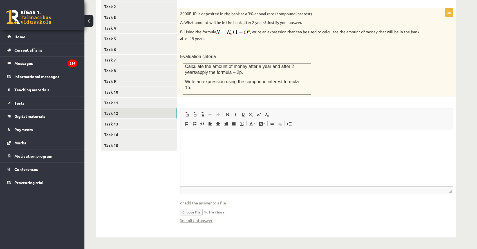
scroll to position [0, 0]
click at [198, 219] on font "Submitted answer" at bounding box center [196, 219] width 32 height 5
click at [126, 101] on link "Task 11" at bounding box center [139, 102] width 76 height 10
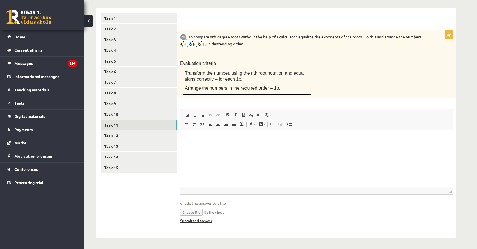
click at [207, 221] on font "Submitted answer" at bounding box center [196, 220] width 32 height 5
click at [139, 113] on link "Task 10" at bounding box center [139, 114] width 76 height 10
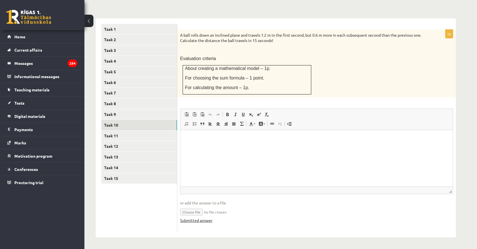
click at [210, 221] on font "Submitted answer" at bounding box center [196, 219] width 32 height 5
click at [150, 112] on link "Task 9" at bounding box center [139, 114] width 76 height 10
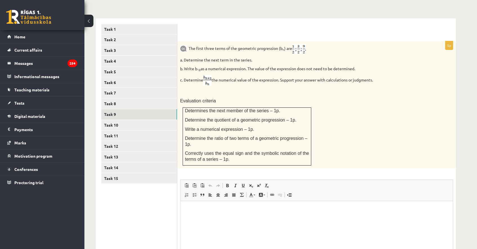
scroll to position [303, 0]
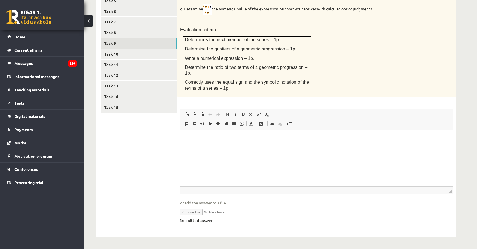
click at [202, 220] on font "Submitted answer" at bounding box center [196, 219] width 32 height 5
click at [126, 29] on link "Task 8" at bounding box center [139, 32] width 76 height 10
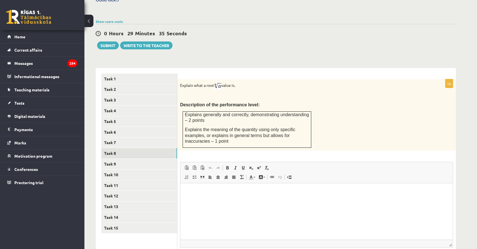
scroll to position [230, 0]
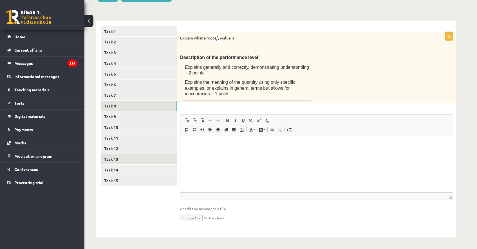
click at [141, 159] on link "Task 13" at bounding box center [139, 159] width 76 height 10
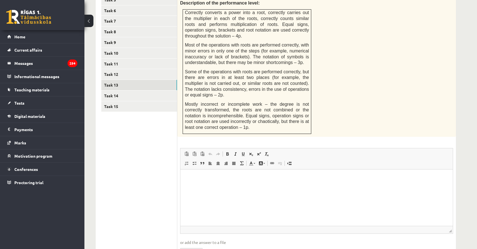
scroll to position [337, 0]
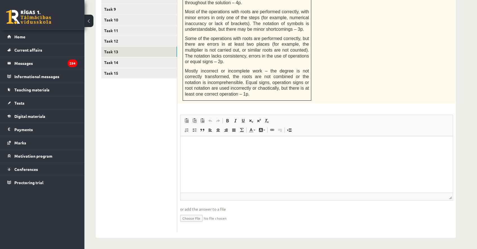
click at [197, 218] on input "file" at bounding box center [316, 218] width 273 height 12
type input "**********"
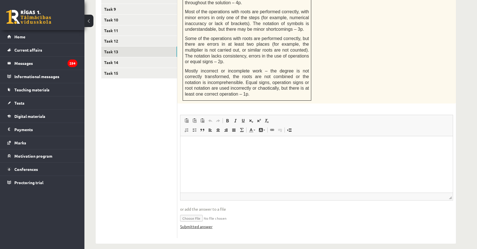
click at [208, 225] on font "Submitted answer" at bounding box center [196, 226] width 32 height 5
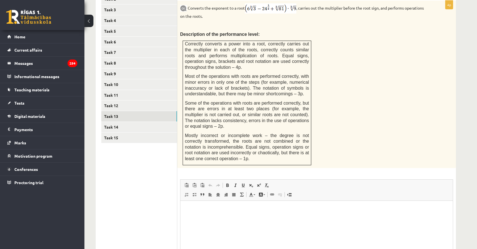
scroll to position [236, 0]
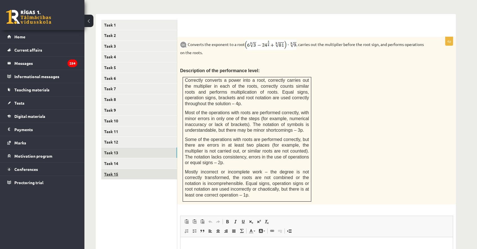
click at [158, 173] on link "Task 15" at bounding box center [139, 174] width 76 height 10
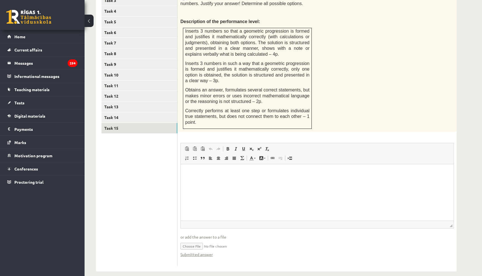
scroll to position [288, 0]
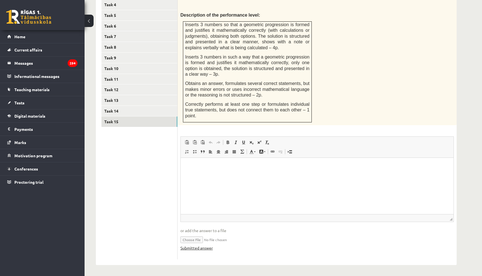
click at [198, 248] on font "Submitted answer" at bounding box center [196, 248] width 32 height 5
click at [150, 114] on link "Task 14" at bounding box center [139, 111] width 76 height 10
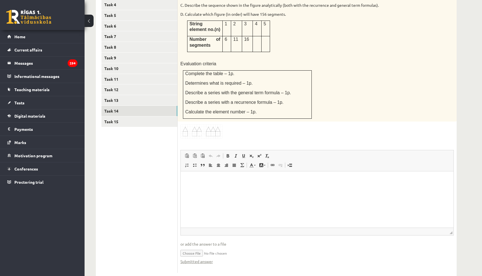
click at [207, 248] on input "file" at bounding box center [316, 253] width 273 height 12
click at [210, 248] on font "Submitted answer" at bounding box center [196, 261] width 32 height 5
click at [142, 102] on link "Task 13" at bounding box center [139, 100] width 76 height 10
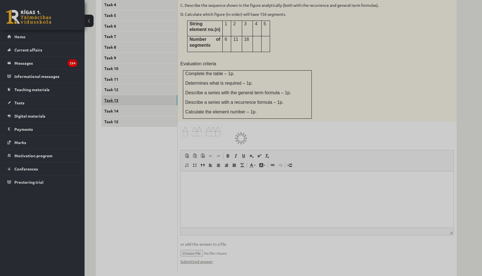
click at [142, 102] on div at bounding box center [241, 138] width 482 height 276
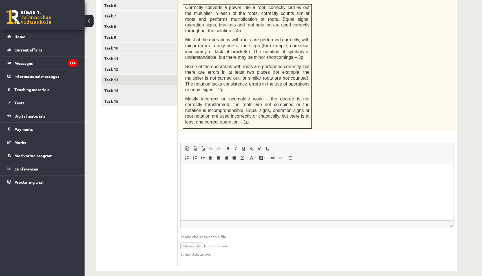
scroll to position [315, 0]
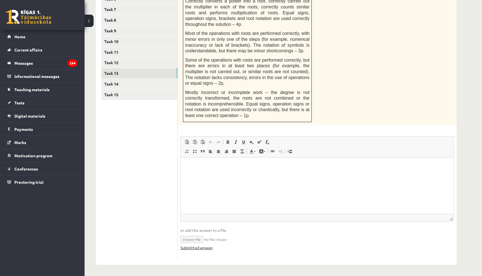
click at [200, 248] on link "Submitted answer" at bounding box center [196, 248] width 32 height 6
click at [124, 60] on link "Task 12" at bounding box center [139, 62] width 76 height 10
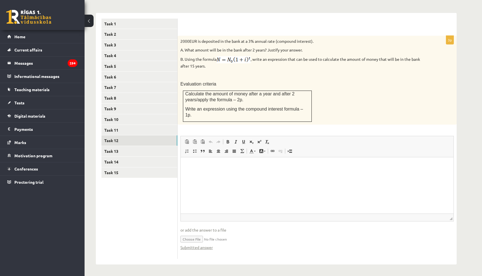
scroll to position [0, 0]
click at [203, 248] on font "Submitted answer" at bounding box center [196, 247] width 32 height 5
click at [129, 128] on link "Task 11" at bounding box center [139, 130] width 76 height 10
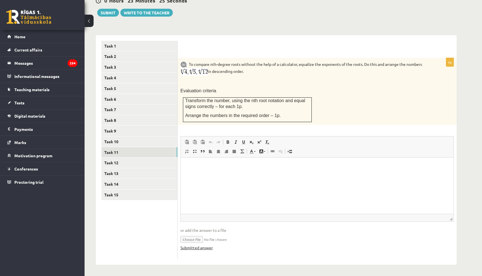
click at [206, 248] on font "Submitted answer" at bounding box center [196, 247] width 32 height 5
click at [119, 137] on link "Task 10" at bounding box center [139, 142] width 76 height 10
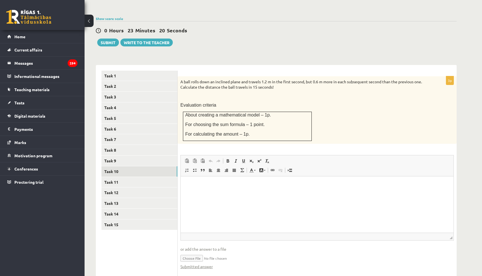
scroll to position [204, 0]
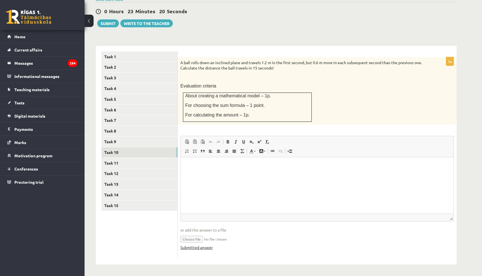
click at [204, 246] on font "Submitted answer" at bounding box center [196, 247] width 32 height 5
click at [135, 142] on link "Task 9" at bounding box center [139, 142] width 76 height 10
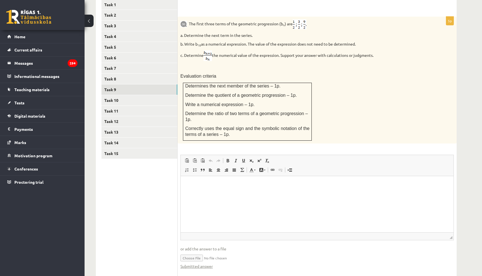
scroll to position [275, 0]
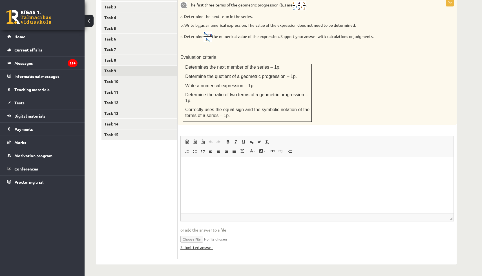
click at [202, 248] on font "Submitted answer" at bounding box center [196, 247] width 32 height 5
click at [129, 59] on link "Task 8" at bounding box center [139, 60] width 76 height 10
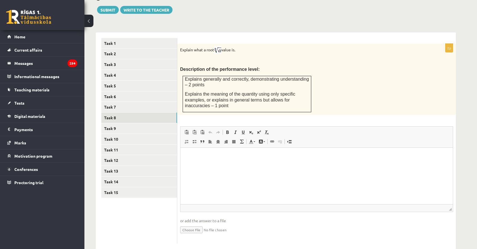
scroll to position [230, 0]
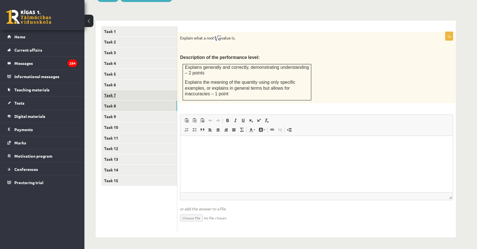
click at [145, 96] on link "Task 7" at bounding box center [139, 95] width 76 height 10
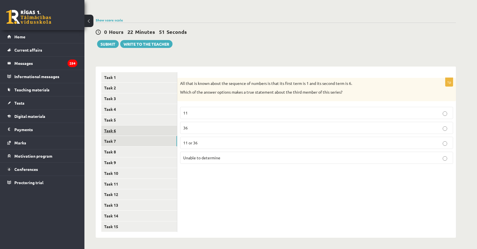
click at [133, 130] on link "Task 6" at bounding box center [139, 130] width 76 height 10
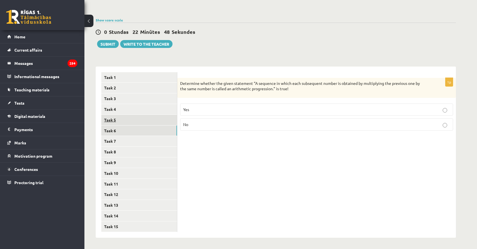
click at [129, 118] on link "Task 5" at bounding box center [139, 120] width 76 height 10
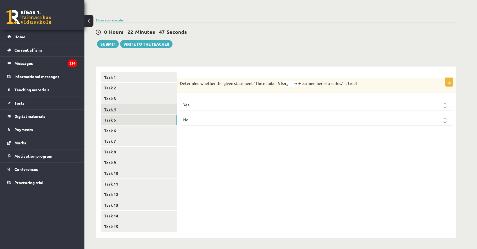
click at [128, 110] on link "Task 4" at bounding box center [139, 109] width 76 height 10
click at [126, 98] on link "Task 3" at bounding box center [139, 98] width 76 height 10
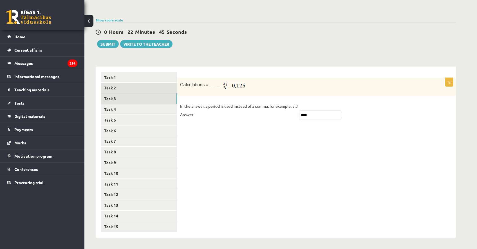
click at [124, 86] on link "Task 2" at bounding box center [139, 88] width 76 height 10
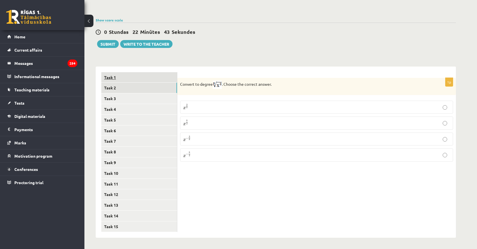
click at [124, 75] on link "Task 1" at bounding box center [139, 77] width 76 height 10
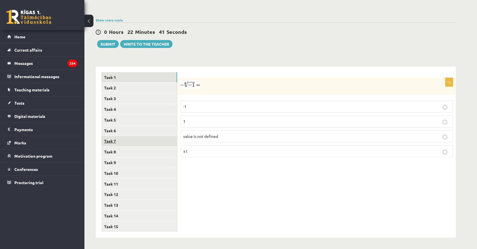
click at [131, 140] on link "Task 7" at bounding box center [139, 141] width 76 height 10
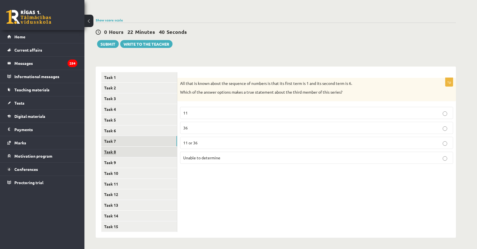
click at [134, 149] on link "Task 8" at bounding box center [139, 151] width 76 height 10
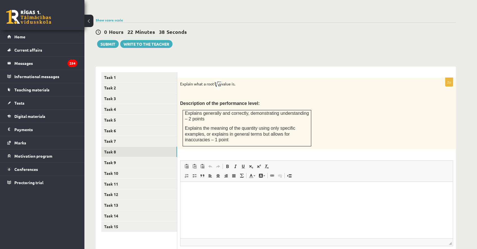
scroll to position [0, 0]
click at [149, 166] on link "Task 9" at bounding box center [139, 162] width 76 height 10
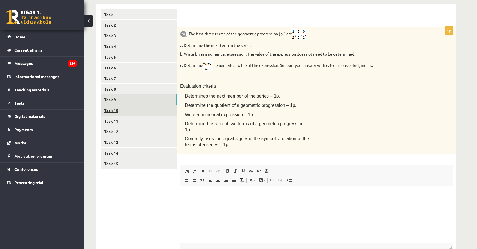
click at [128, 110] on link "Task 10" at bounding box center [139, 110] width 76 height 10
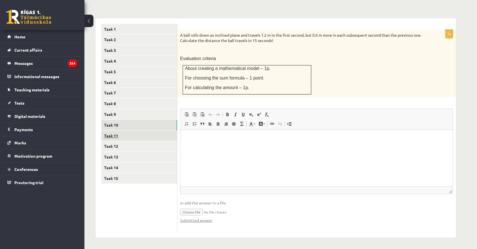
click at [118, 137] on link "Task 11" at bounding box center [139, 135] width 76 height 10
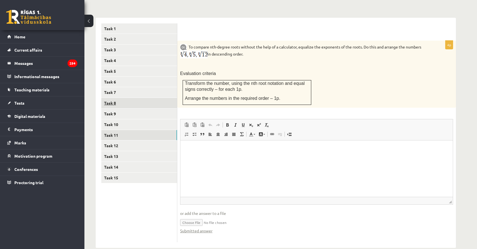
click at [122, 99] on link "Task 8" at bounding box center [139, 103] width 76 height 10
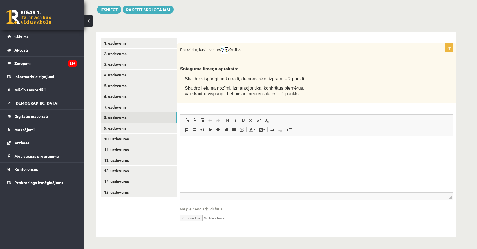
scroll to position [206, 0]
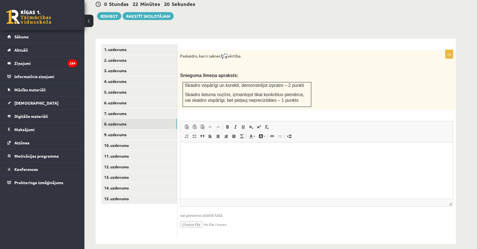
click at [364, 150] on p "Editor, wiswyg-editor-user-answer-47024811691020" at bounding box center [316, 151] width 261 height 6
click at [239, 150] on p "Editor, wiswyg-editor-user-answer-47024811691020" at bounding box center [316, 151] width 261 height 6
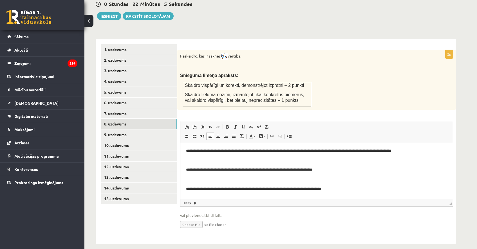
click at [187, 170] on p "**********" at bounding box center [316, 169] width 261 height 6
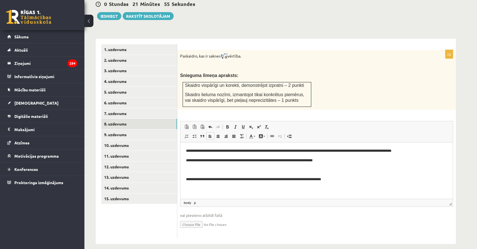
click at [186, 179] on html "**********" at bounding box center [317, 165] width 273 height 46
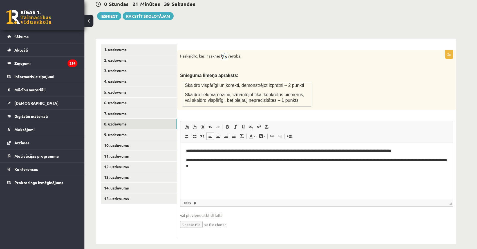
click at [189, 156] on body "**********" at bounding box center [316, 158] width 261 height 21
click at [189, 155] on body "**********" at bounding box center [316, 158] width 261 height 21
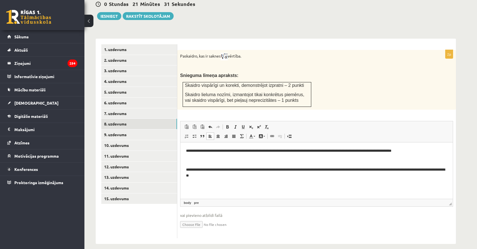
click at [194, 165] on body "**********" at bounding box center [316, 163] width 261 height 31
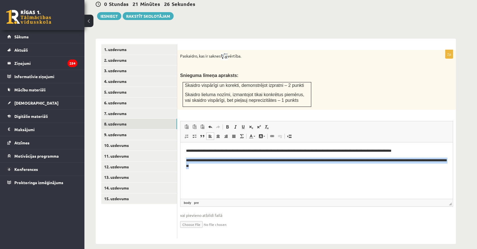
drag, startPoint x: 186, startPoint y: 159, endPoint x: 383, endPoint y: 173, distance: 197.1
click at [383, 173] on html "**********" at bounding box center [317, 158] width 273 height 32
click at [228, 124] on span at bounding box center [227, 126] width 5 height 5
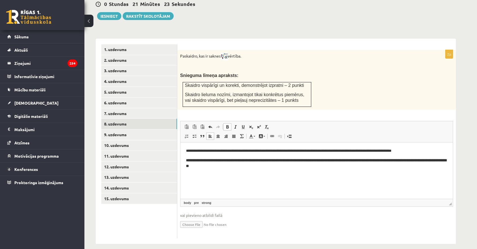
click at [228, 124] on span at bounding box center [227, 126] width 5 height 5
click at [231, 123] on link "Bold Keyboard shortcut Command+B" at bounding box center [228, 126] width 8 height 7
click at [237, 124] on span at bounding box center [235, 126] width 5 height 5
click at [228, 124] on span at bounding box center [227, 126] width 5 height 5
click at [233, 124] on span at bounding box center [235, 126] width 5 height 5
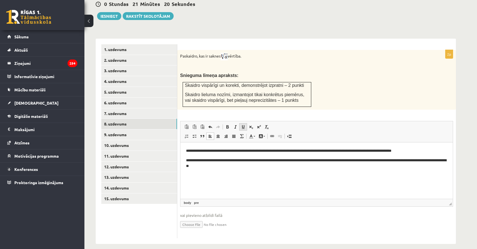
click at [241, 124] on span at bounding box center [243, 126] width 5 height 5
click at [250, 124] on span at bounding box center [251, 126] width 5 height 5
click at [259, 124] on span at bounding box center [259, 126] width 5 height 5
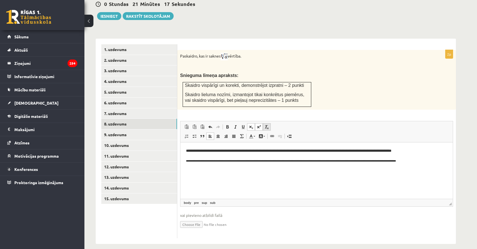
click at [266, 124] on span at bounding box center [267, 126] width 5 height 5
click at [267, 124] on span at bounding box center [267, 126] width 5 height 5
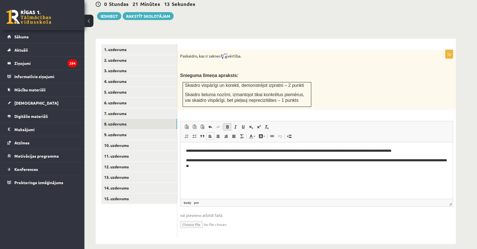
click at [228, 124] on span at bounding box center [227, 126] width 5 height 5
click at [199, 200] on link "pre" at bounding box center [196, 202] width 7 height 5
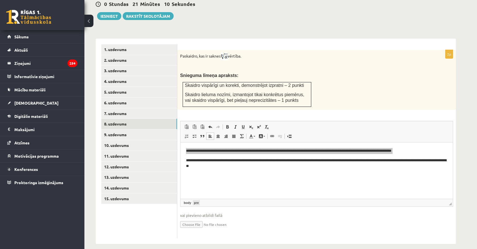
click at [199, 200] on link "pre" at bounding box center [196, 202] width 7 height 5
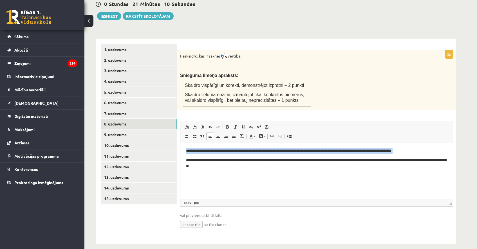
click at [202, 169] on html "**********" at bounding box center [317, 158] width 273 height 32
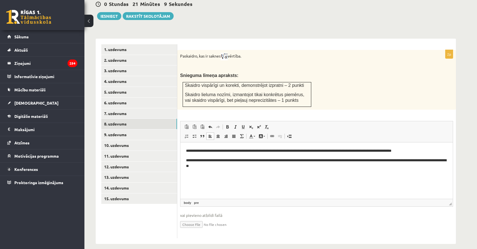
click at [206, 161] on pre "**********" at bounding box center [316, 163] width 261 height 12
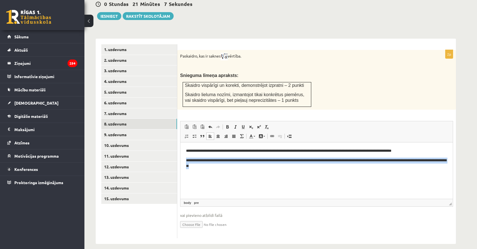
drag, startPoint x: 186, startPoint y: 159, endPoint x: 367, endPoint y: 173, distance: 182.1
click at [367, 173] on html "**********" at bounding box center [317, 158] width 273 height 32
click at [210, 134] on span at bounding box center [210, 136] width 5 height 5
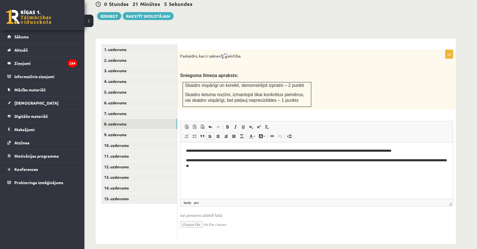
click at [210, 134] on span at bounding box center [210, 136] width 5 height 5
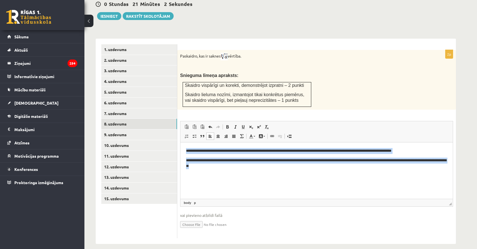
drag, startPoint x: 184, startPoint y: 149, endPoint x: 352, endPoint y: 167, distance: 168.8
click at [352, 167] on html "**********" at bounding box center [317, 158] width 273 height 32
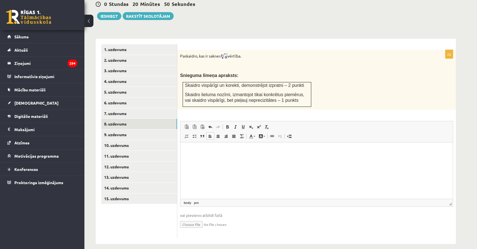
click at [252, 150] on pre "Translated text: piemēri" at bounding box center [316, 151] width 261 height 6
click at [238, 154] on html at bounding box center [317, 150] width 273 height 17
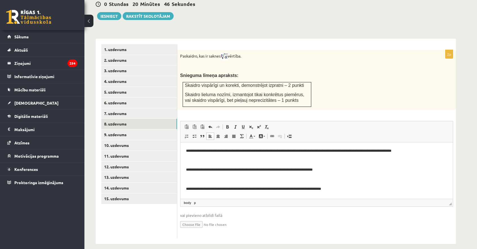
click at [186, 169] on p "**********" at bounding box center [316, 169] width 261 height 6
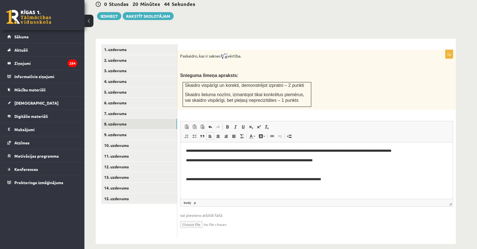
click at [187, 178] on p "**********" at bounding box center [316, 179] width 261 height 6
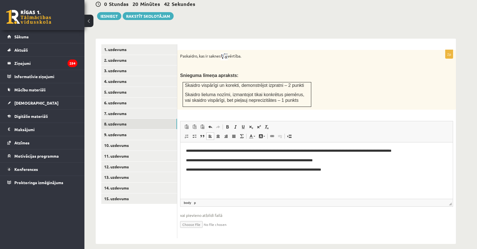
click at [187, 158] on p "**********" at bounding box center [316, 160] width 261 height 6
click at [186, 170] on html "**********" at bounding box center [317, 160] width 273 height 36
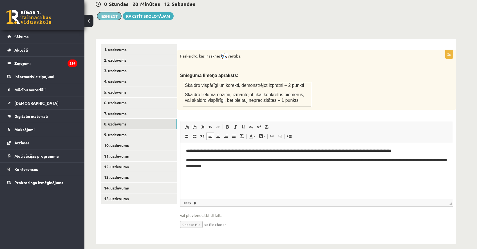
click at [112, 12] on button "Iesniegt" at bounding box center [109, 16] width 24 height 8
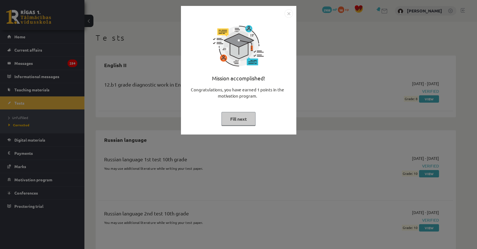
click at [247, 122] on button "Fill next" at bounding box center [239, 119] width 34 height 14
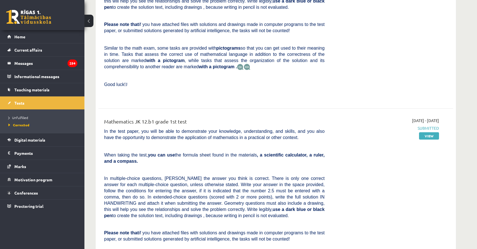
scroll to position [2474, 0]
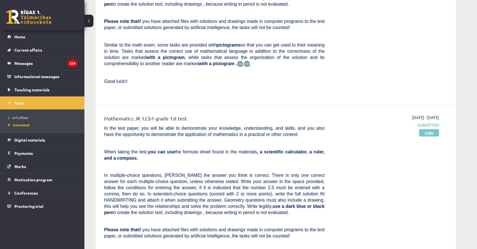
click at [436, 129] on link "View" at bounding box center [429, 132] width 20 height 7
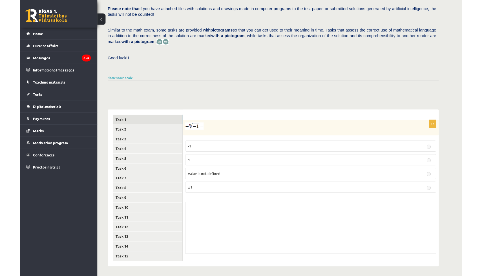
scroll to position [144, 0]
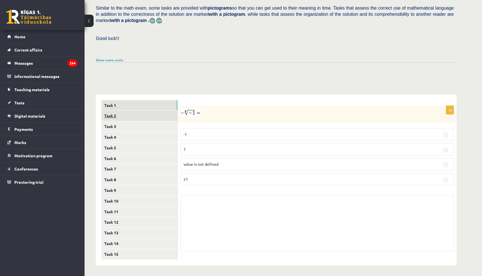
click at [104, 114] on font "Task 2" at bounding box center [110, 115] width 12 height 5
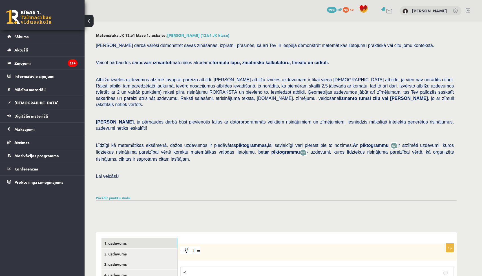
scroll to position [143, 0]
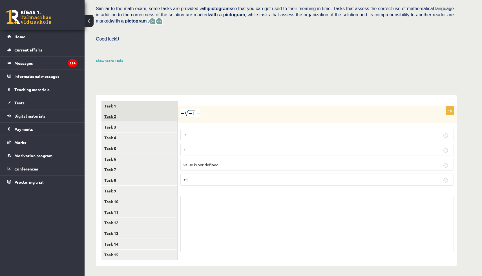
click at [137, 116] on link "Task 2" at bounding box center [139, 116] width 76 height 10
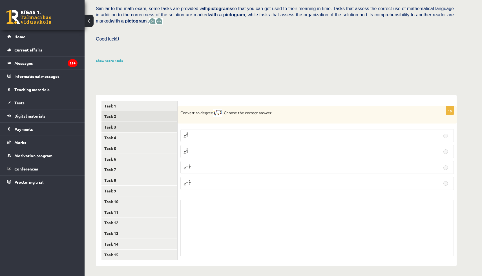
click at [140, 128] on link "Task 3" at bounding box center [139, 127] width 76 height 10
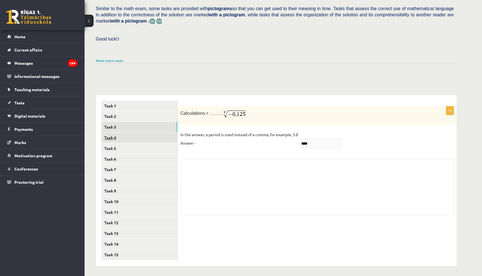
click at [141, 134] on link "Task 4" at bounding box center [139, 138] width 76 height 10
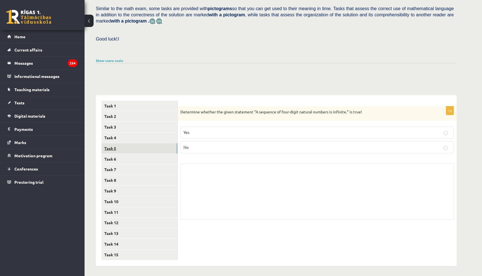
click at [139, 149] on link "Task 5" at bounding box center [139, 148] width 76 height 10
click at [141, 159] on link "Task 6" at bounding box center [139, 159] width 76 height 10
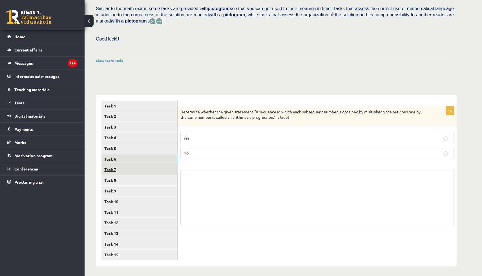
click at [141, 167] on link "Task 7" at bounding box center [139, 169] width 76 height 10
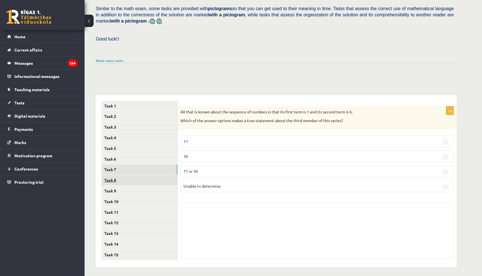
click at [143, 180] on link "Task 8" at bounding box center [139, 180] width 76 height 10
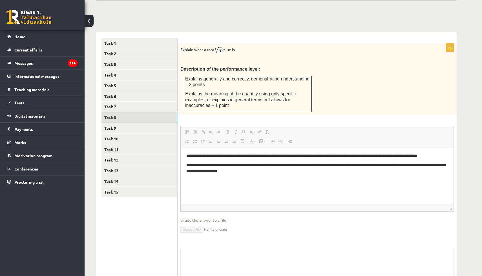
scroll to position [230, 0]
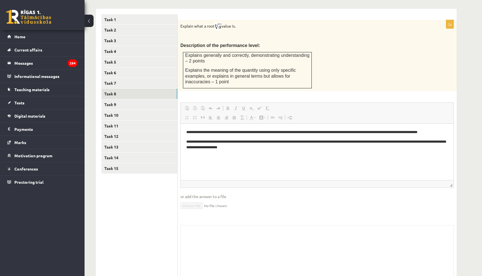
click at [475, 20] on div "Mathematics JK 12.b1 class 1st test, Aļika Milena Gusarenko (12.b1 JK class) In…" at bounding box center [282, 46] width 397 height 509
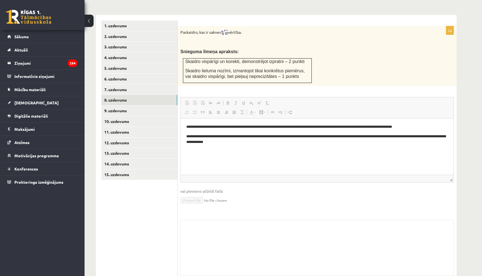
click at [110, 237] on ul "1. uzdevums 2. uzdevums 3. uzdevums 4. uzdevums 5. uzdevums 6. uzdevums 7. uzde…" at bounding box center [139, 150] width 76 height 259
click at [105, 106] on link "9. uzdevums" at bounding box center [139, 111] width 76 height 10
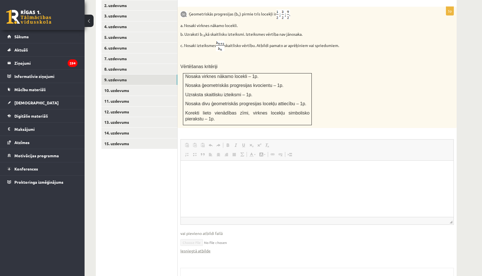
scroll to position [260, 0]
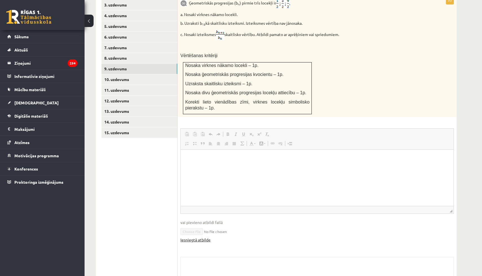
click at [202, 237] on link "Iesniegtā atbilde" at bounding box center [195, 240] width 30 height 6
click at [136, 77] on link "10. uzdevums" at bounding box center [139, 79] width 76 height 10
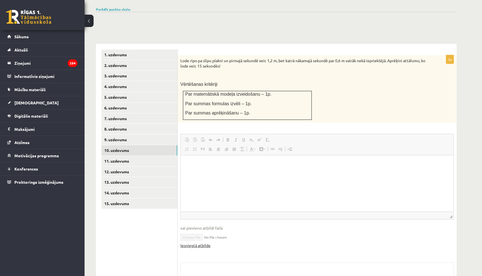
scroll to position [0, 0]
click at [194, 173] on html at bounding box center [317, 163] width 273 height 17
click at [206, 243] on link "Iesniegtā atbilde" at bounding box center [195, 246] width 30 height 6
click at [136, 156] on link "11. uzdevums" at bounding box center [139, 161] width 76 height 10
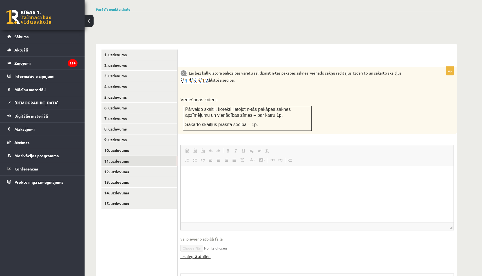
click at [195, 184] on html at bounding box center [317, 174] width 273 height 17
click at [199, 254] on link "Iesniegtā atbilde" at bounding box center [195, 257] width 30 height 6
click at [129, 167] on link "12. uzdevums" at bounding box center [139, 172] width 76 height 10
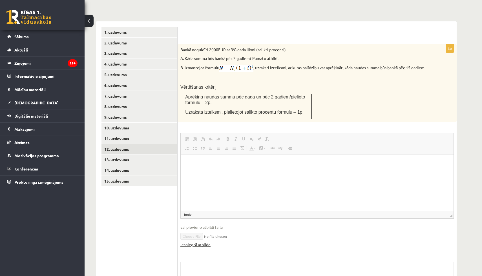
scroll to position [217, 0]
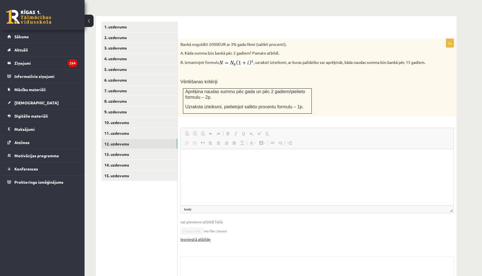
click at [199, 238] on link "Iesniegtā atbilde" at bounding box center [195, 240] width 30 height 6
click at [124, 149] on link "13. uzdevums" at bounding box center [139, 154] width 76 height 10
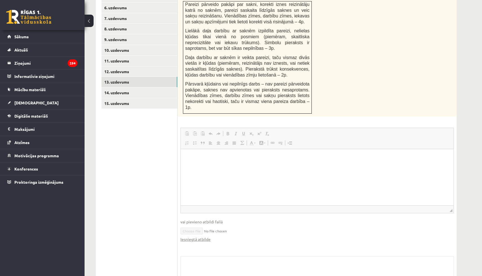
scroll to position [0, 0]
click at [197, 239] on link "Iesniegtā atbilde" at bounding box center [195, 240] width 30 height 6
click at [123, 88] on link "14. uzdevums" at bounding box center [139, 93] width 76 height 10
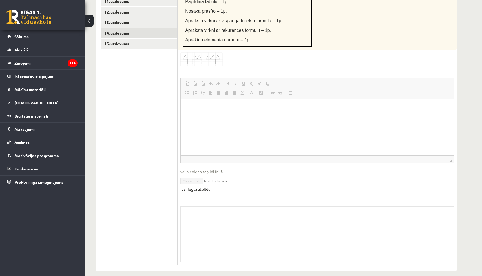
click at [204, 186] on link "Iesniegtā atbilde" at bounding box center [195, 189] width 30 height 6
click at [126, 39] on link "15. uzdevums" at bounding box center [139, 44] width 76 height 10
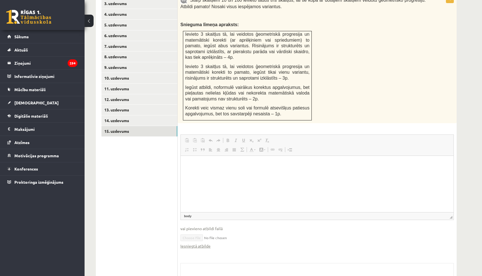
click at [201, 242] on fieldset "Rich Text Editor, wiswyg-editor-user-answer-47024892545620 Editor toolbars Past…" at bounding box center [316, 195] width 273 height 120
click at [199, 243] on link "Iesniegtā atbilde" at bounding box center [195, 246] width 30 height 6
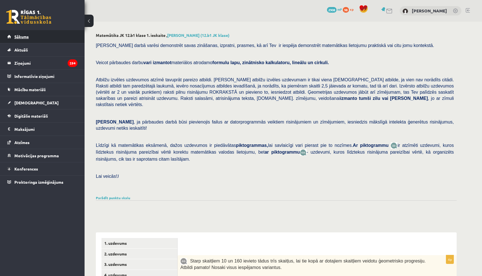
click at [55, 34] on link "Sākums" at bounding box center [42, 36] width 70 height 13
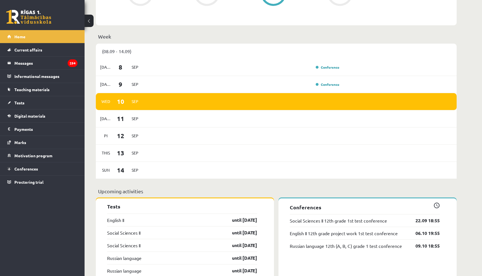
scroll to position [270, 0]
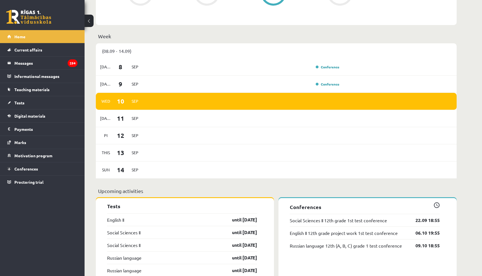
click at [253, 156] on div "This 13 Sep" at bounding box center [276, 152] width 360 height 17
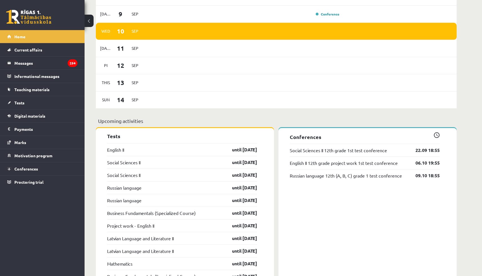
scroll to position [247, 0]
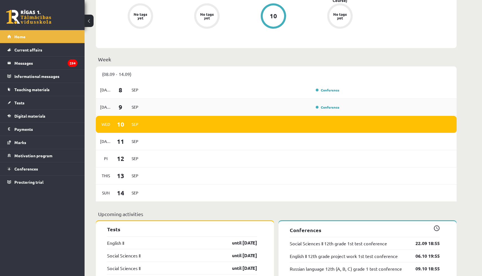
click at [324, 103] on div "Tuesday 9 Sep Conference" at bounding box center [276, 107] width 360 height 17
click at [323, 106] on font "Conference" at bounding box center [329, 107] width 19 height 5
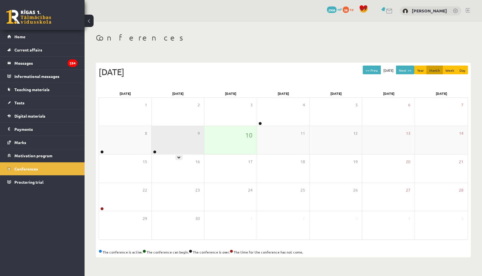
click at [161, 153] on div "9" at bounding box center [178, 140] width 52 height 28
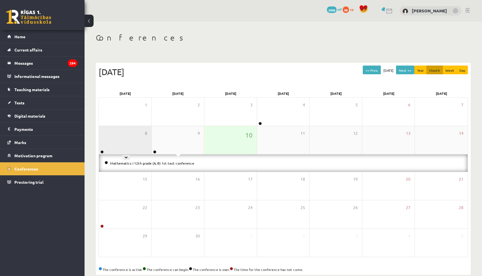
click at [136, 146] on div "8" at bounding box center [125, 140] width 52 height 28
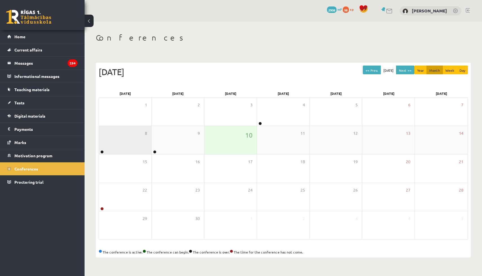
click at [136, 146] on div "8" at bounding box center [125, 140] width 52 height 28
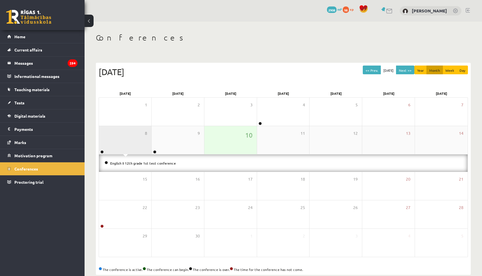
click at [136, 146] on div "8" at bounding box center [125, 140] width 52 height 28
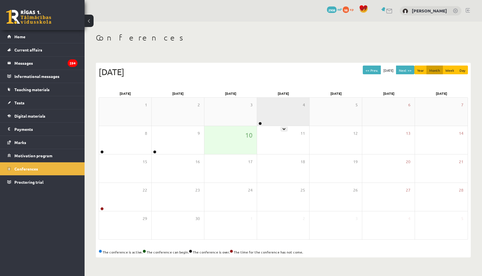
click at [271, 120] on div "4" at bounding box center [283, 112] width 52 height 28
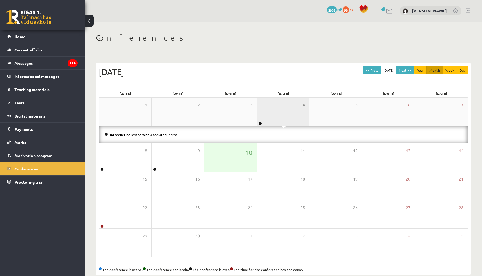
click at [271, 120] on div "4" at bounding box center [283, 112] width 52 height 28
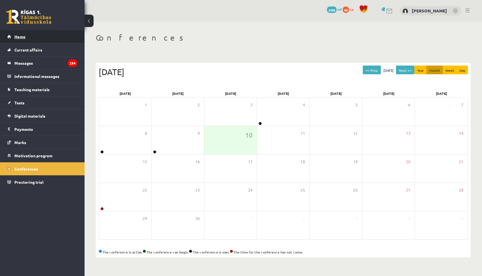
click at [29, 35] on link "Home" at bounding box center [42, 36] width 70 height 13
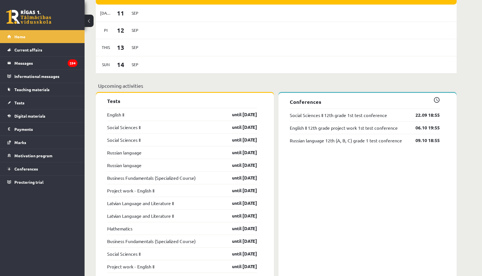
scroll to position [376, 0]
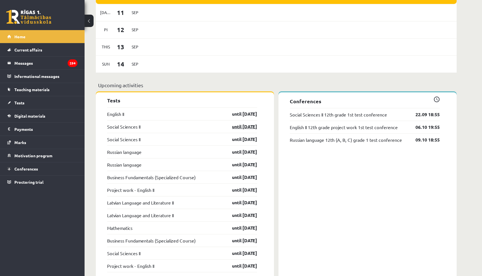
click at [244, 129] on font "until [DATE]" at bounding box center [244, 127] width 25 height 6
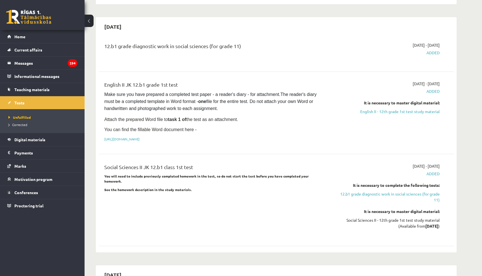
scroll to position [280, 0]
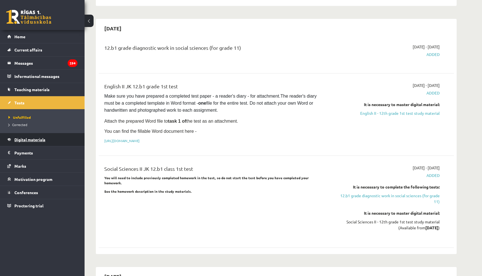
click at [45, 137] on font "Digital materials" at bounding box center [29, 139] width 31 height 5
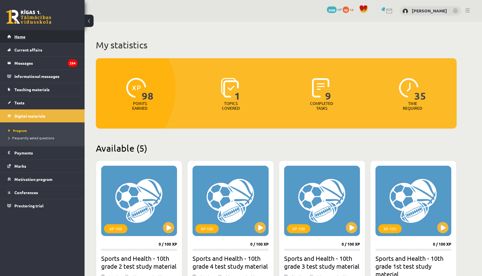
click at [44, 43] on link "Home" at bounding box center [42, 36] width 70 height 13
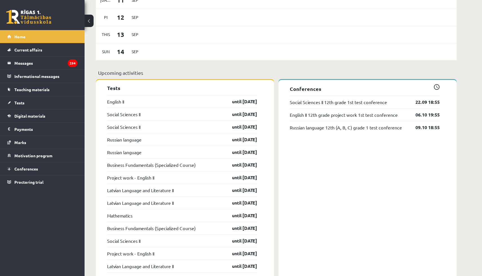
scroll to position [390, 0]
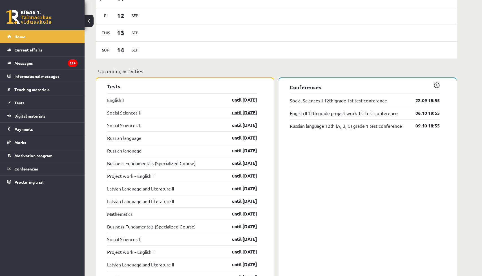
click at [237, 113] on font "until [DATE]" at bounding box center [244, 113] width 25 height 6
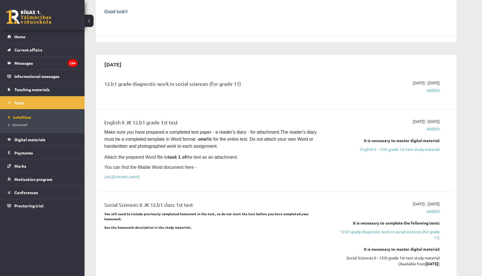
scroll to position [270, 0]
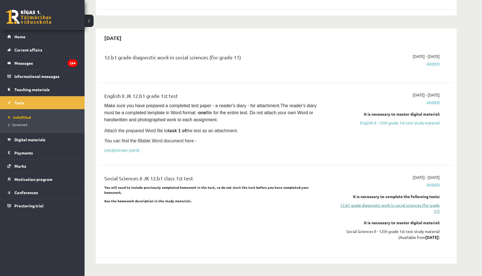
click at [357, 204] on font "12.b1 grade diagnostic work in social sciences (for grade 11)" at bounding box center [389, 208] width 99 height 11
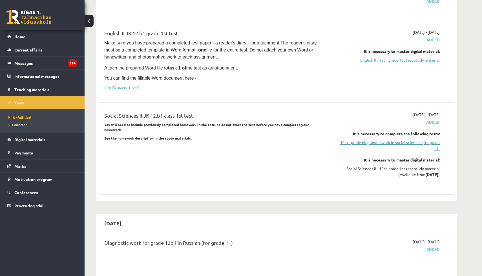
click at [356, 142] on font "12.b1 grade diagnostic work in social sciences (for grade 11)" at bounding box center [389, 145] width 99 height 11
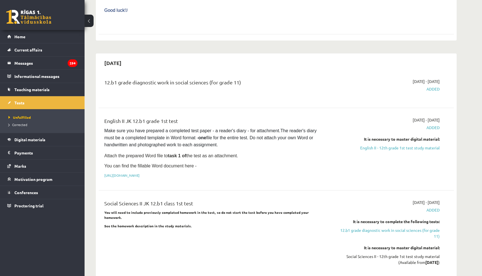
scroll to position [246, 0]
click at [368, 146] on font "English II - 12th grade 1st test study material" at bounding box center [399, 147] width 79 height 5
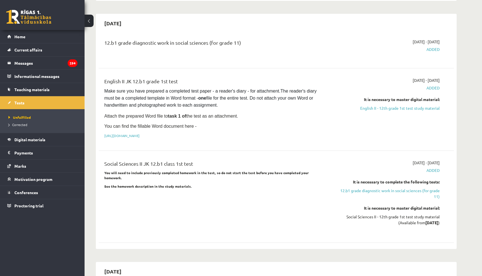
scroll to position [279, 0]
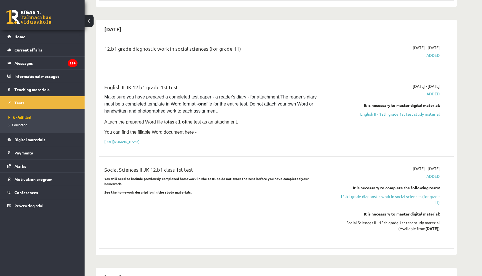
click at [20, 108] on link "Tests" at bounding box center [42, 102] width 70 height 13
click at [28, 38] on link "Home" at bounding box center [42, 36] width 70 height 13
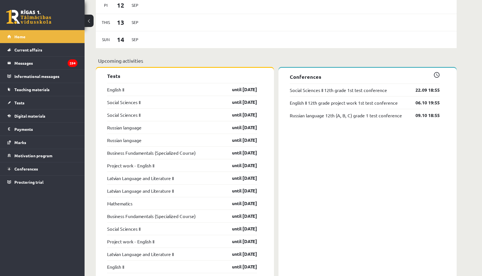
scroll to position [415, 0]
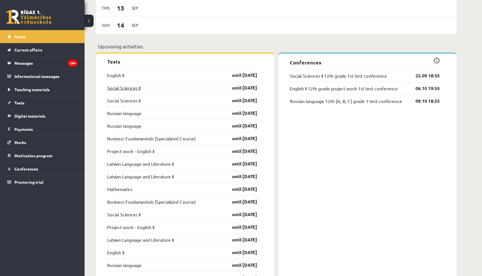
click at [133, 85] on link "Social Sciences II" at bounding box center [123, 87] width 33 height 7
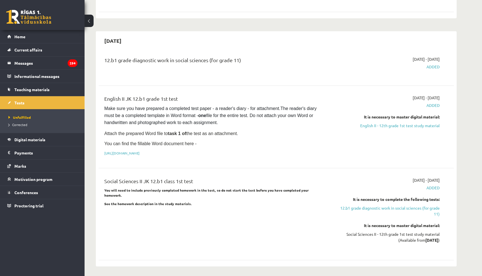
scroll to position [257, 0]
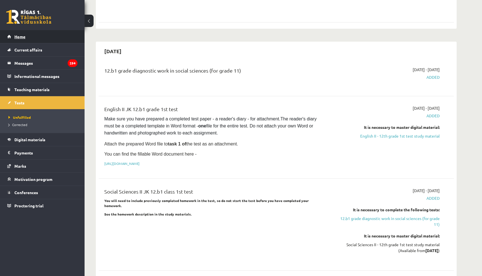
click at [41, 35] on link "Home" at bounding box center [42, 36] width 70 height 13
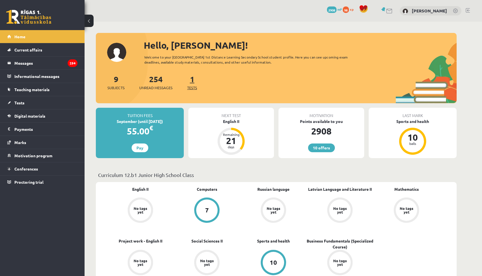
click at [191, 83] on font "1" at bounding box center [192, 79] width 5 height 10
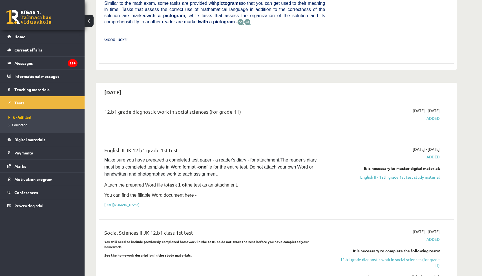
scroll to position [230, 0]
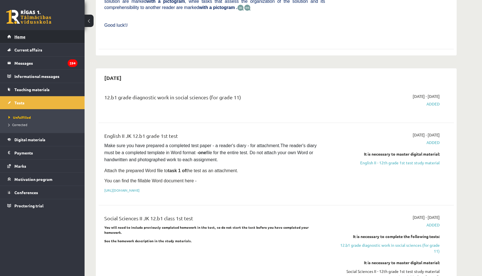
click at [37, 39] on link "Home" at bounding box center [42, 36] width 70 height 13
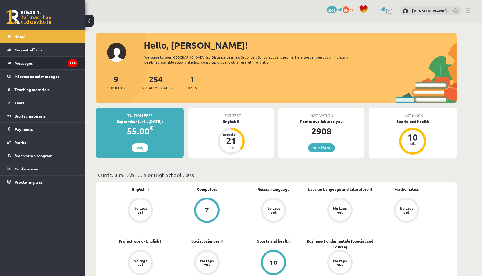
click at [64, 59] on legend "Messages 254" at bounding box center [45, 63] width 63 height 13
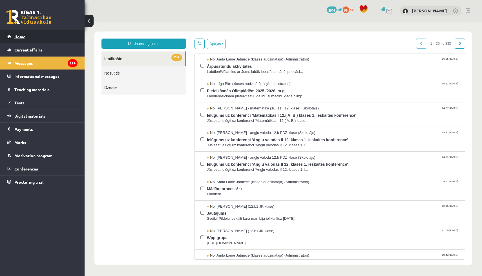
click at [21, 37] on font "Home" at bounding box center [19, 36] width 11 height 5
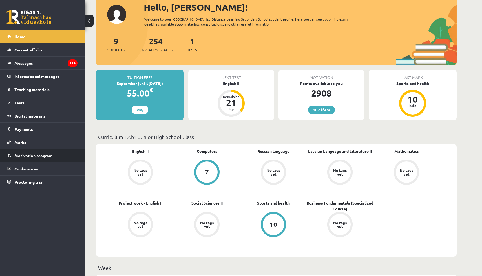
scroll to position [21, 0]
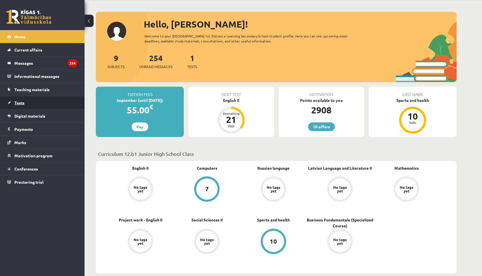
click at [17, 106] on link "Tests" at bounding box center [42, 102] width 70 height 13
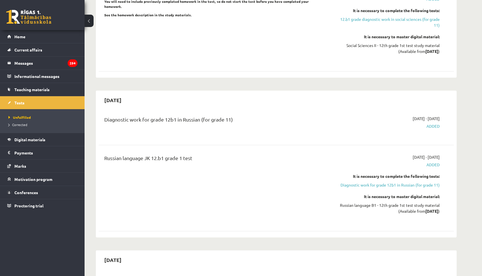
scroll to position [478, 0]
